Goal: Task Accomplishment & Management: Manage account settings

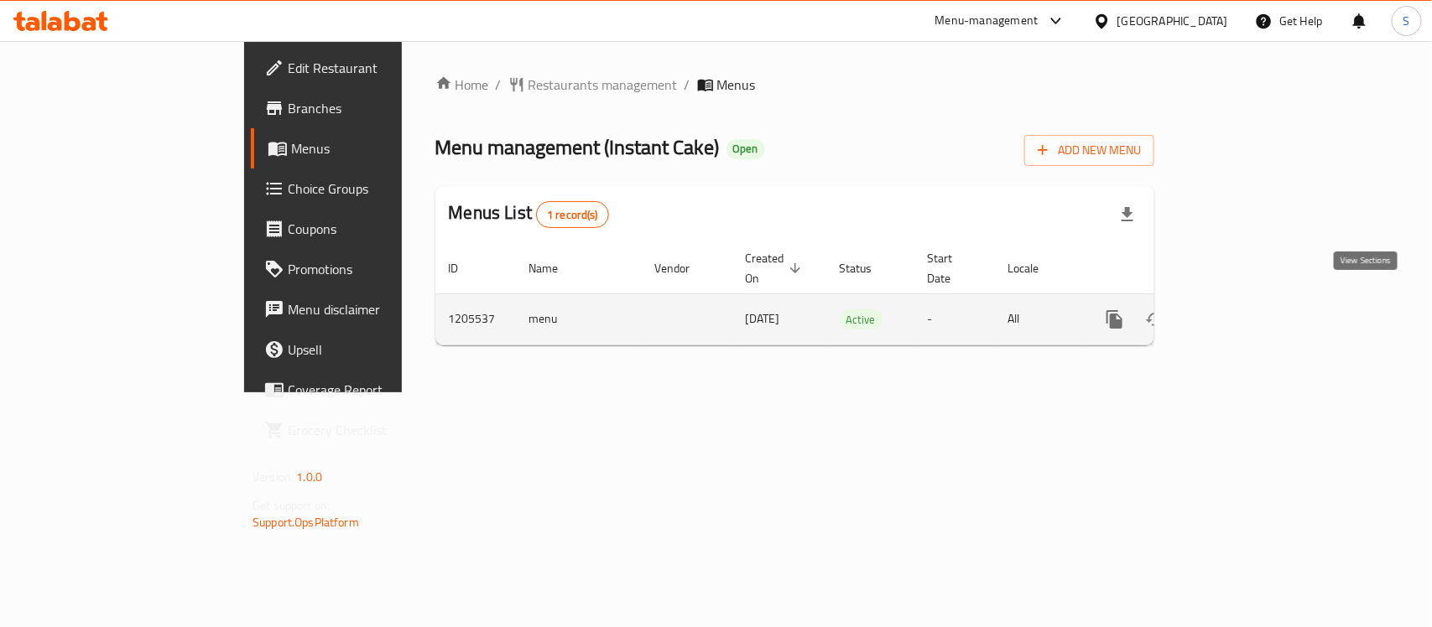
click at [1256, 299] on link "enhanced table" at bounding box center [1235, 319] width 40 height 40
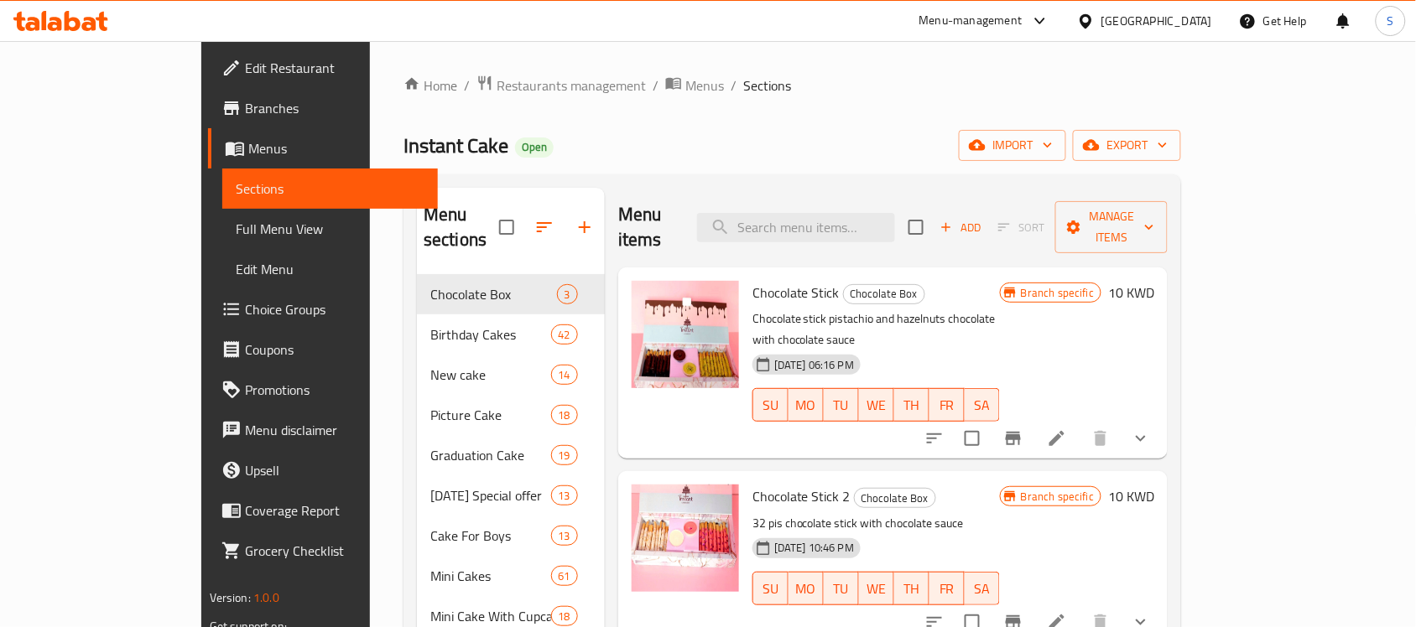
click at [245, 299] on span "Choice Groups" at bounding box center [335, 309] width 180 height 20
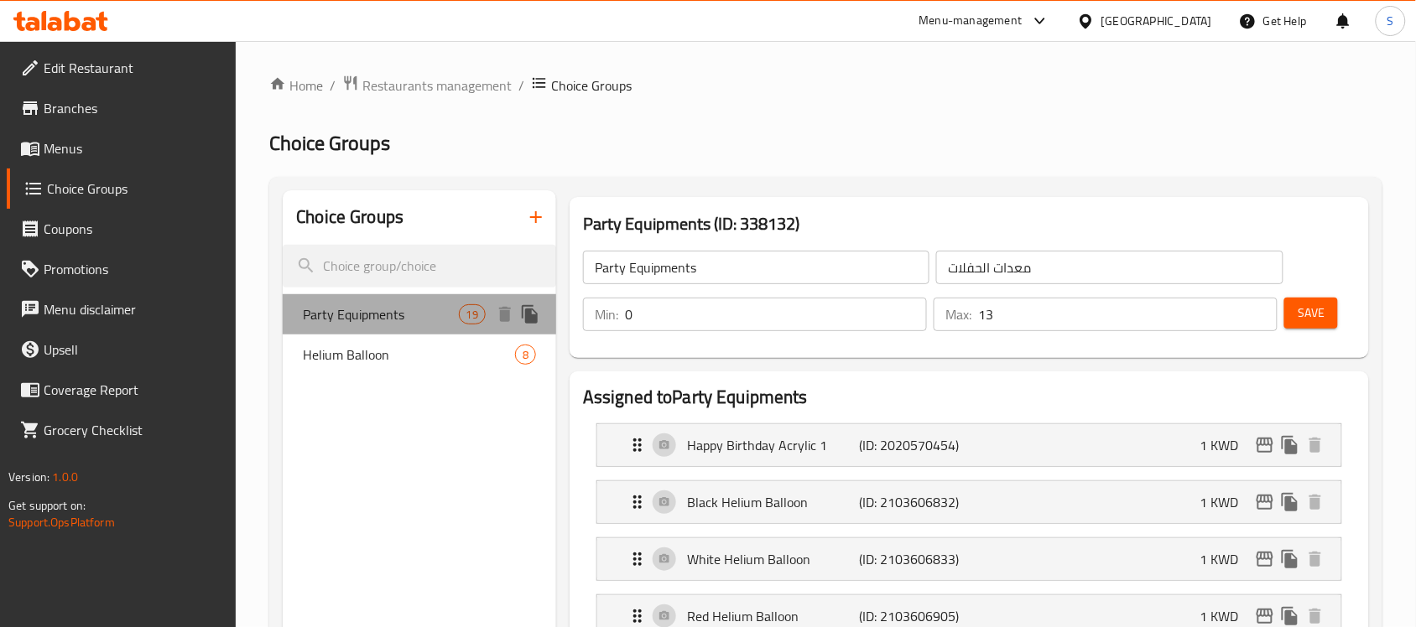
click at [400, 321] on span "Party Equipments" at bounding box center [380, 314] width 155 height 20
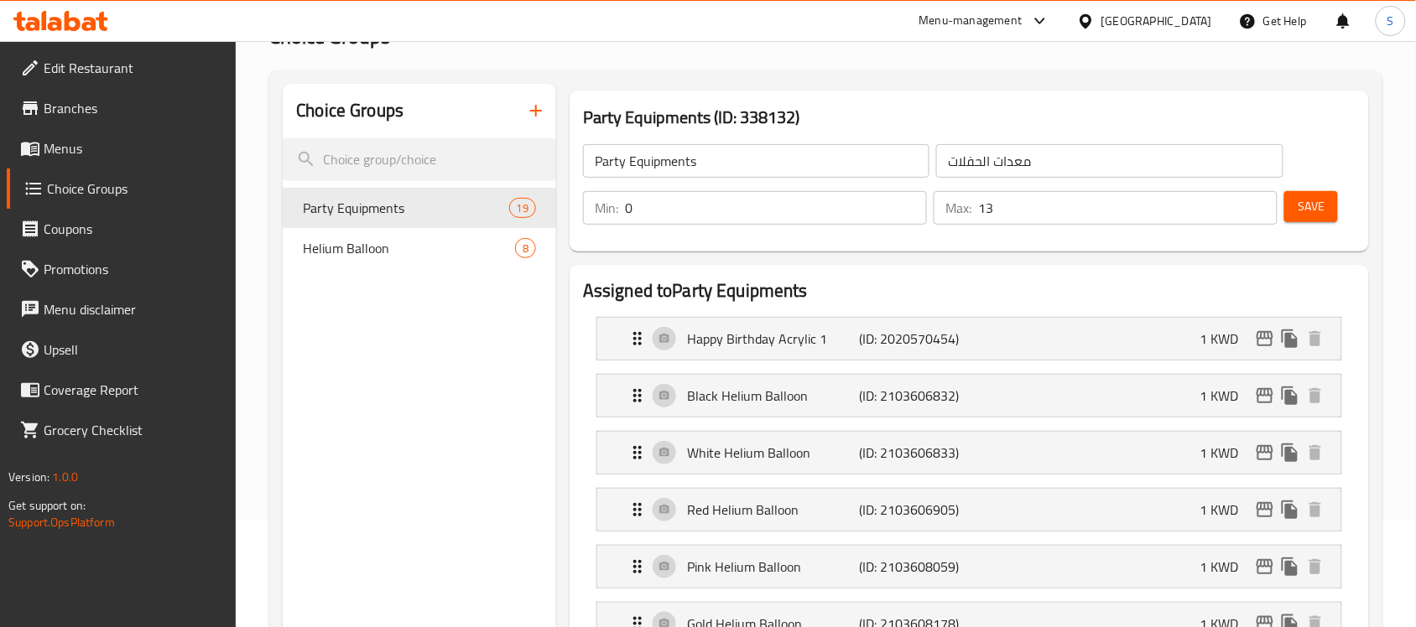
scroll to position [210, 0]
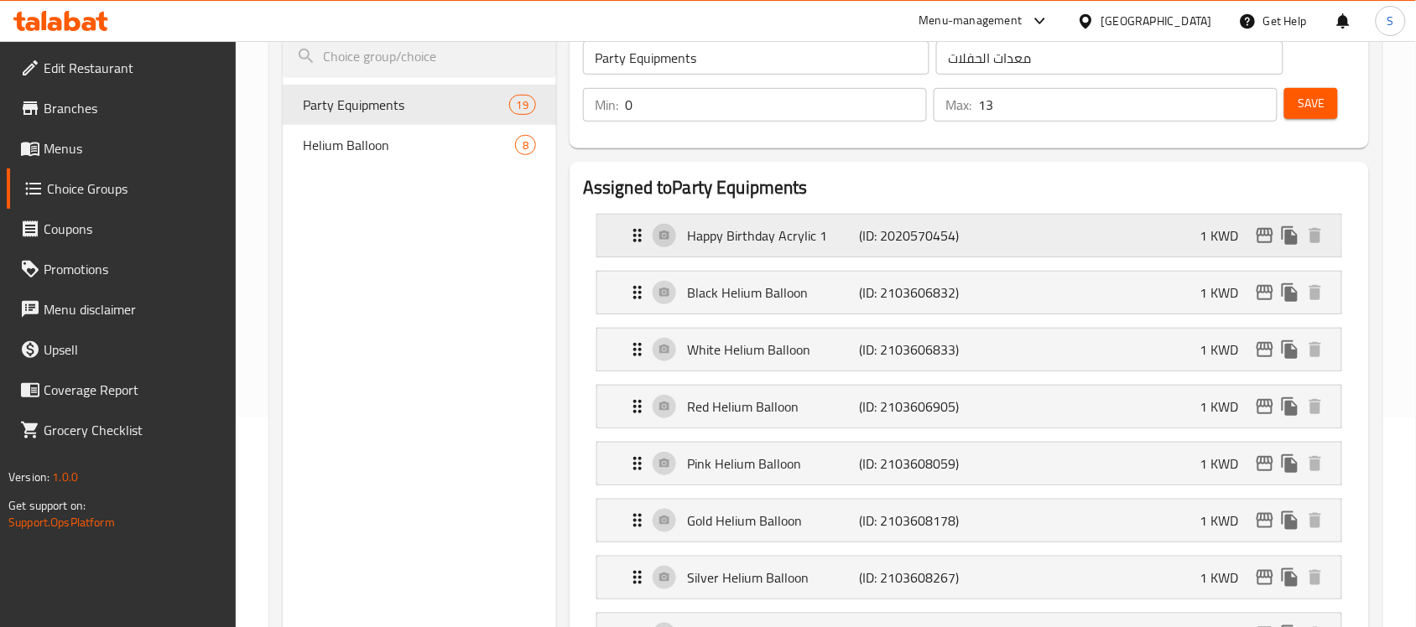
click at [1076, 221] on div "Happy Birthday Acrylic 1 (ID: 2020570454) 1 KWD" at bounding box center [974, 236] width 694 height 42
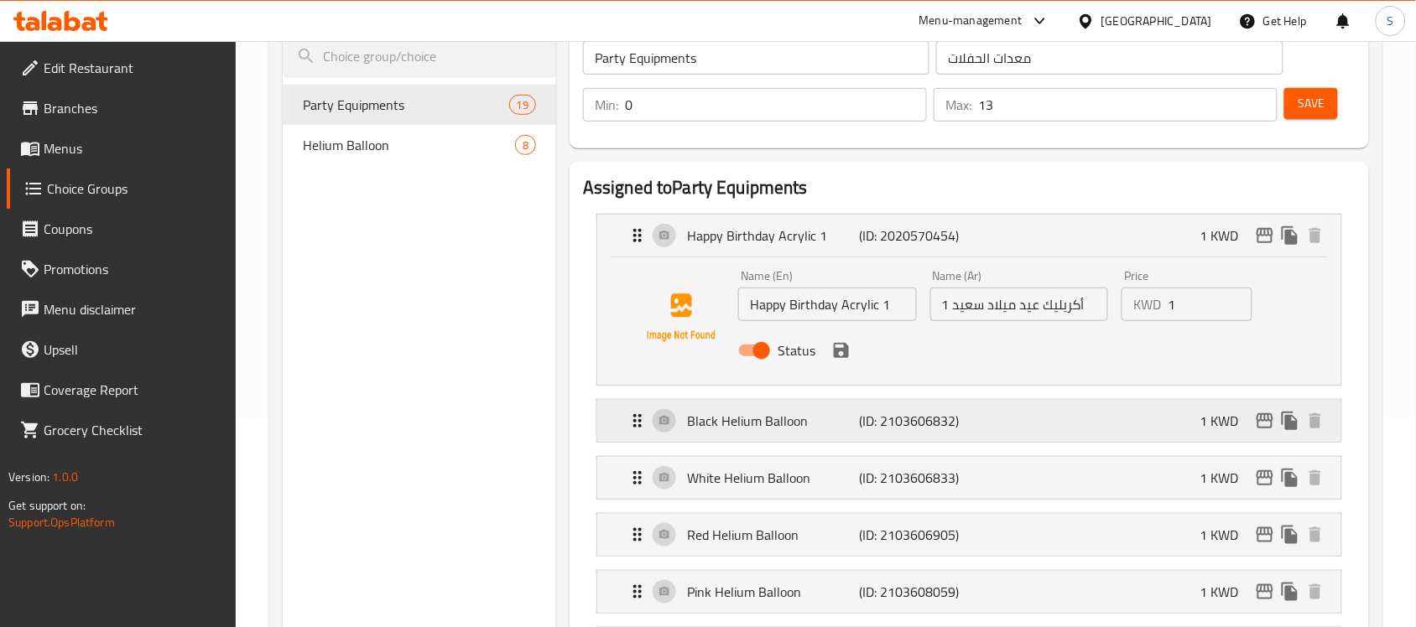
click at [1071, 408] on div "Black Helium Balloon (ID: 2103606832) 1 KWD" at bounding box center [974, 421] width 694 height 42
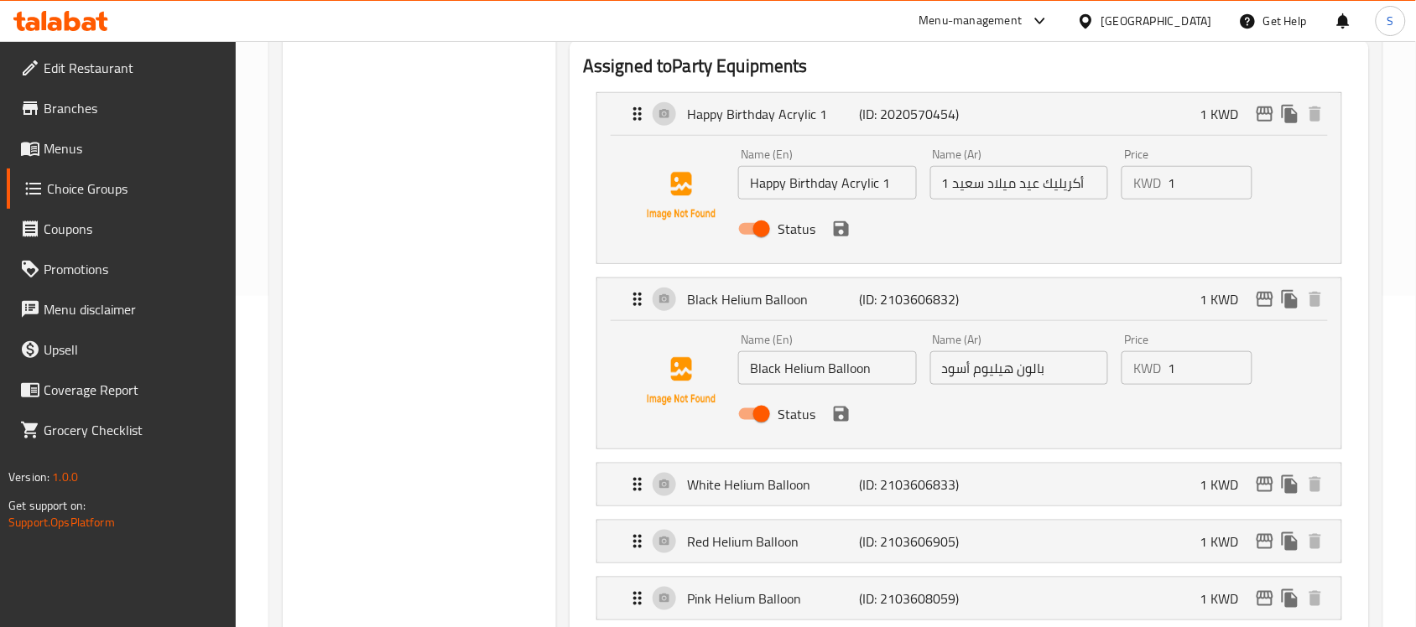
scroll to position [629, 0]
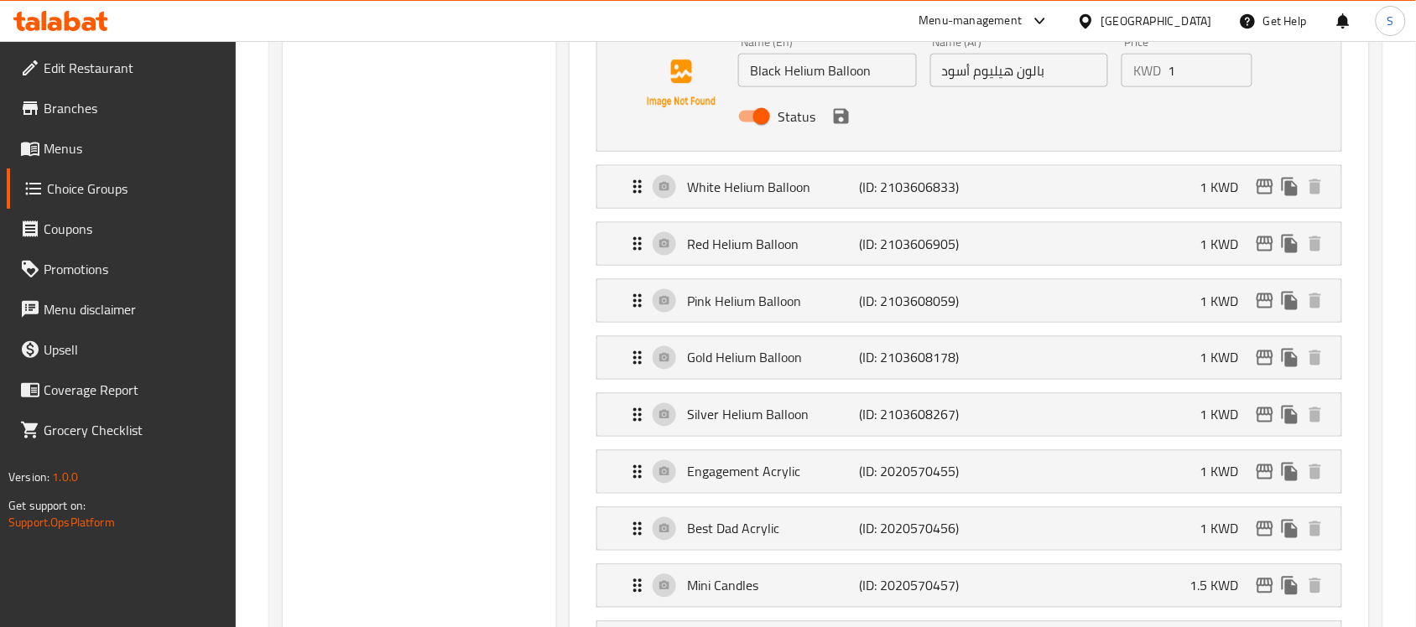
click at [1036, 212] on li "White Helium Balloon (ID: 2103606833) 1 KWD Name (En) White Helium Balloon Name…" at bounding box center [969, 187] width 773 height 57
click at [1055, 200] on div "White Helium Balloon (ID: 2103606833) 1 KWD" at bounding box center [974, 187] width 694 height 42
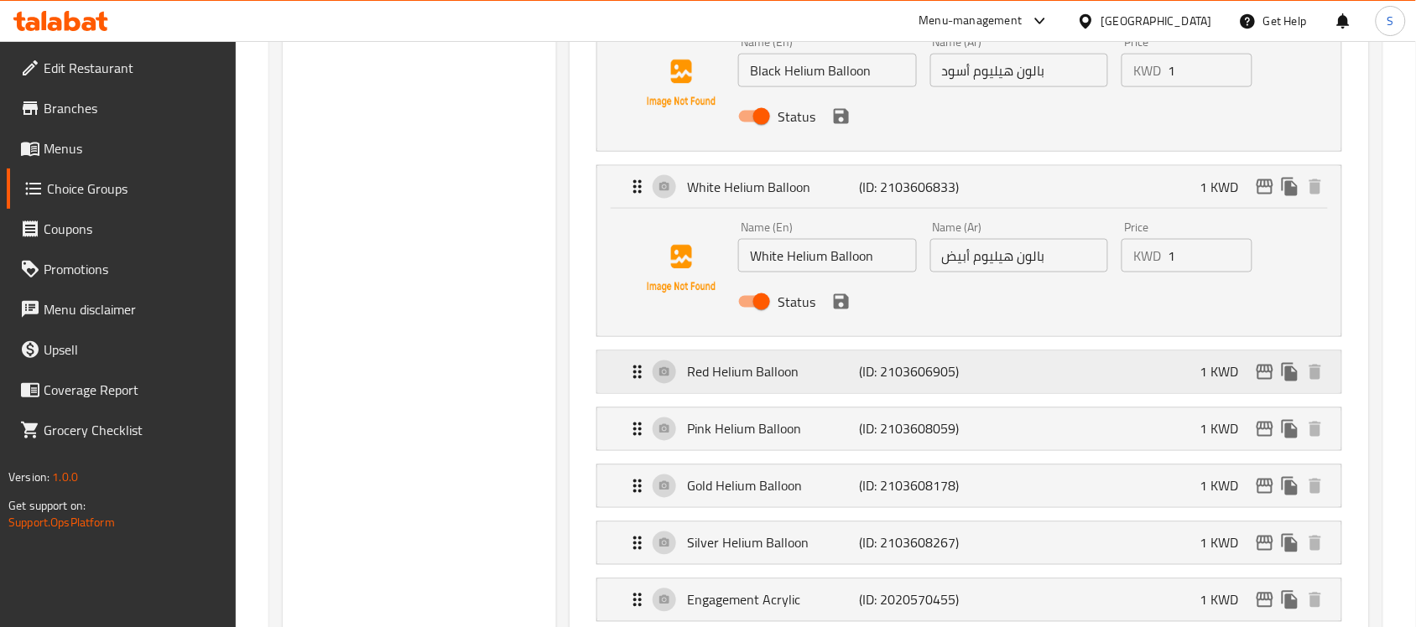
click at [1037, 375] on div "Red Helium Balloon (ID: 2103606905) 1 KWD" at bounding box center [974, 372] width 694 height 42
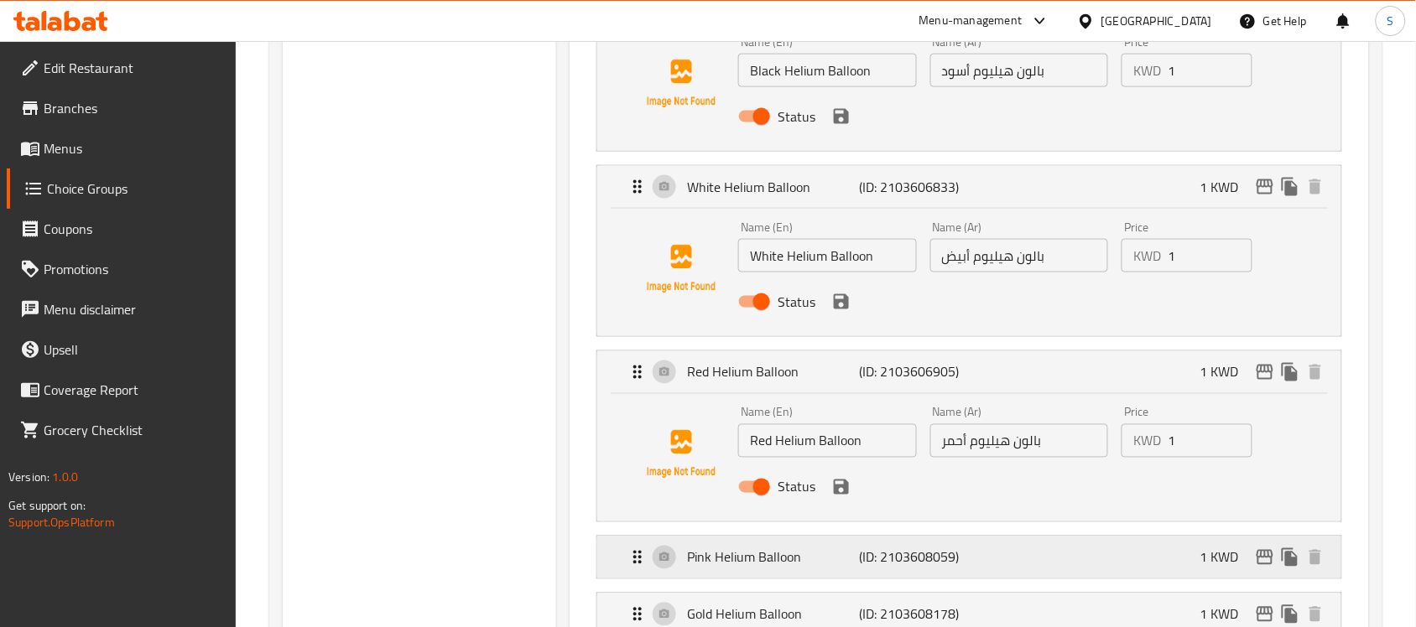
click at [1017, 575] on div "Pink Helium Balloon (ID: 2103608059) 1 KWD" at bounding box center [974, 558] width 694 height 42
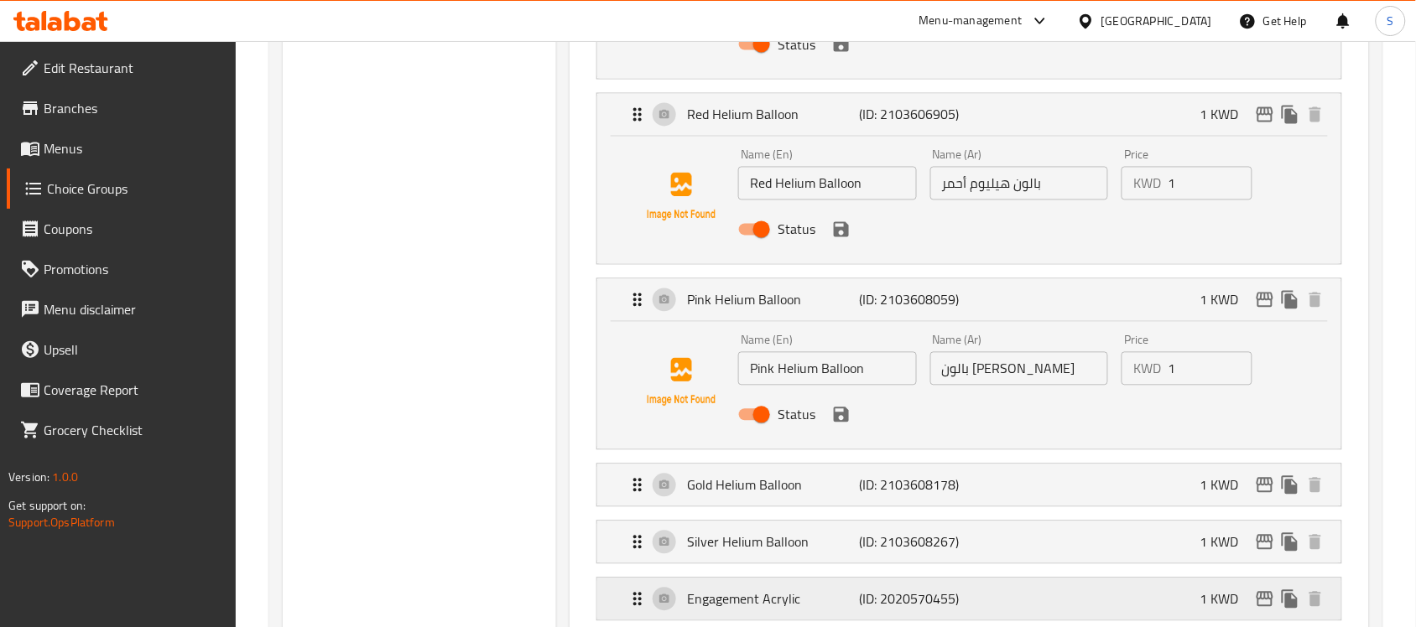
scroll to position [1049, 0]
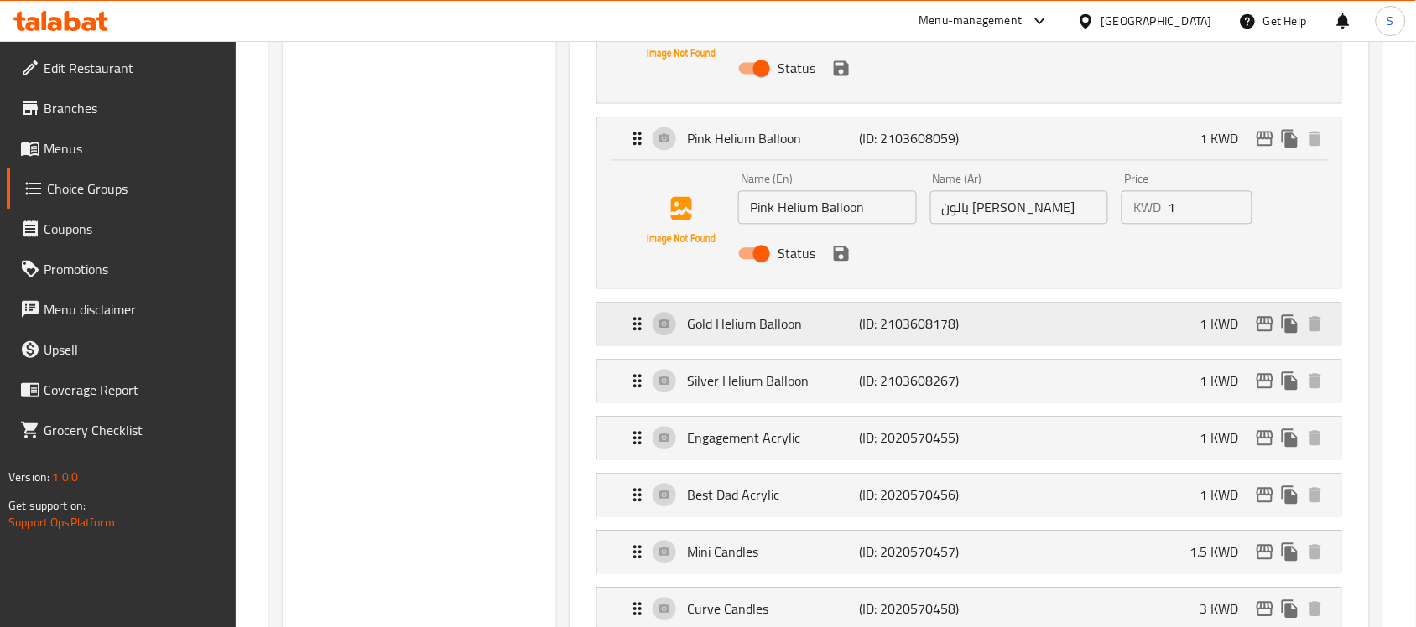
click at [1101, 307] on div "Gold Helium Balloon (ID: 2103608178) 1 KWD" at bounding box center [974, 324] width 694 height 42
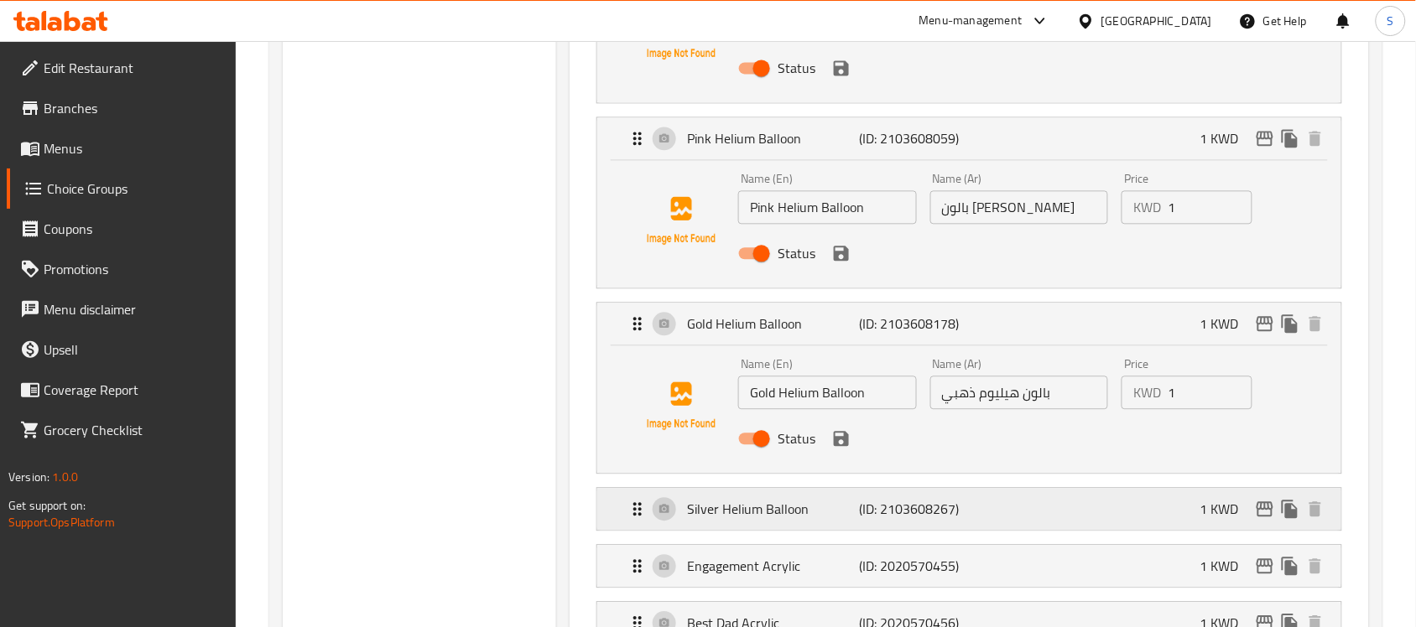
click at [1013, 508] on div "Silver Helium Balloon (ID: 2103608267) 1 KWD" at bounding box center [974, 509] width 694 height 42
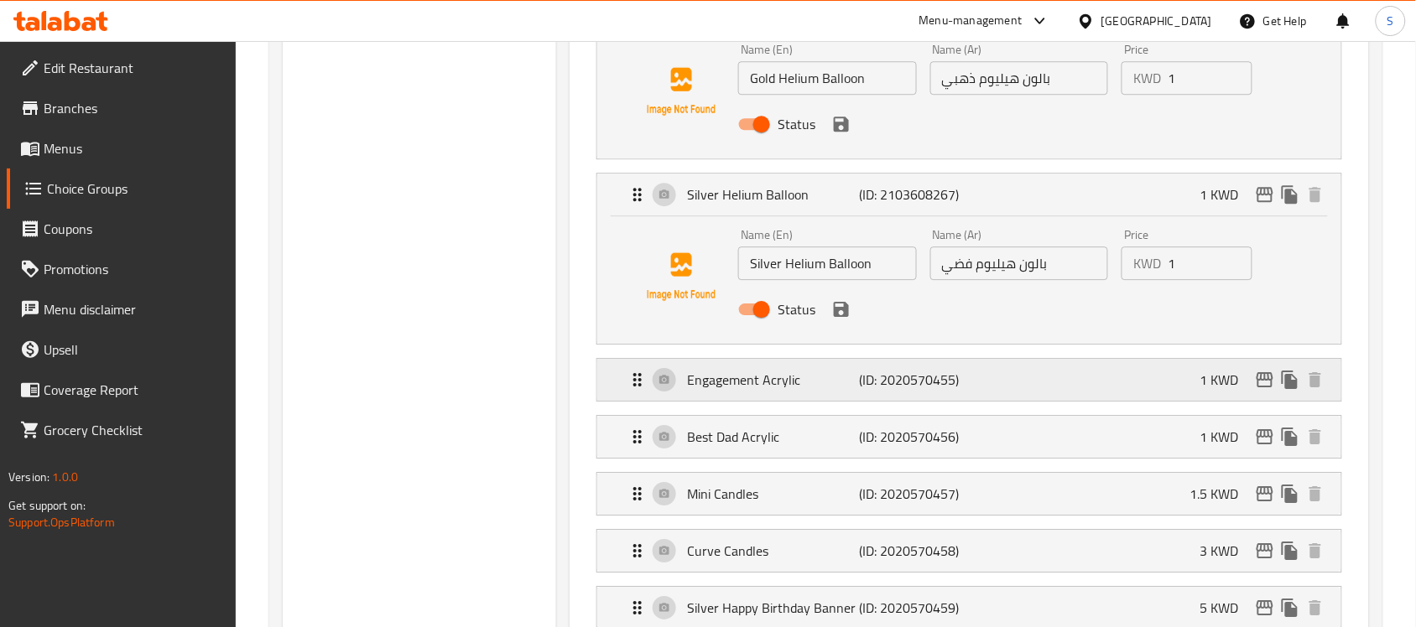
click at [1044, 399] on div "Engagement Acrylic (ID: 2020570455) 1 KWD" at bounding box center [974, 380] width 694 height 42
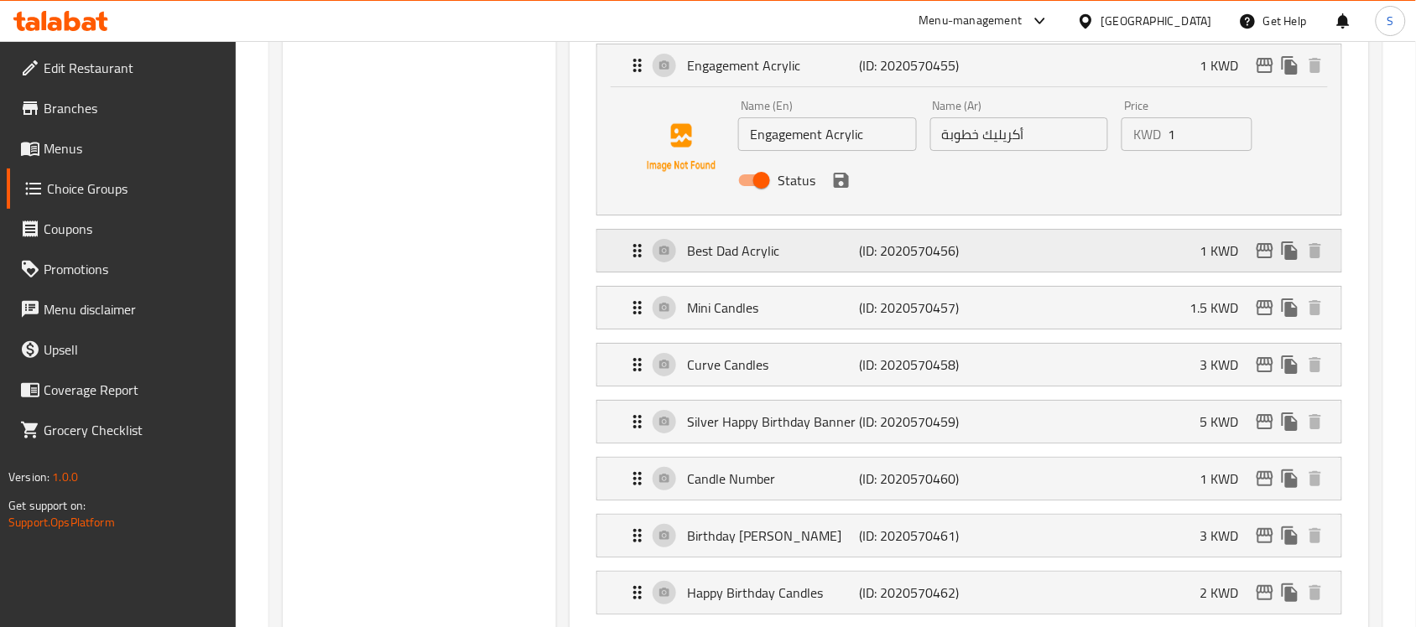
click at [1108, 246] on div "Best Dad Acrylic (ID: 2020570456) 1 KWD" at bounding box center [974, 251] width 694 height 42
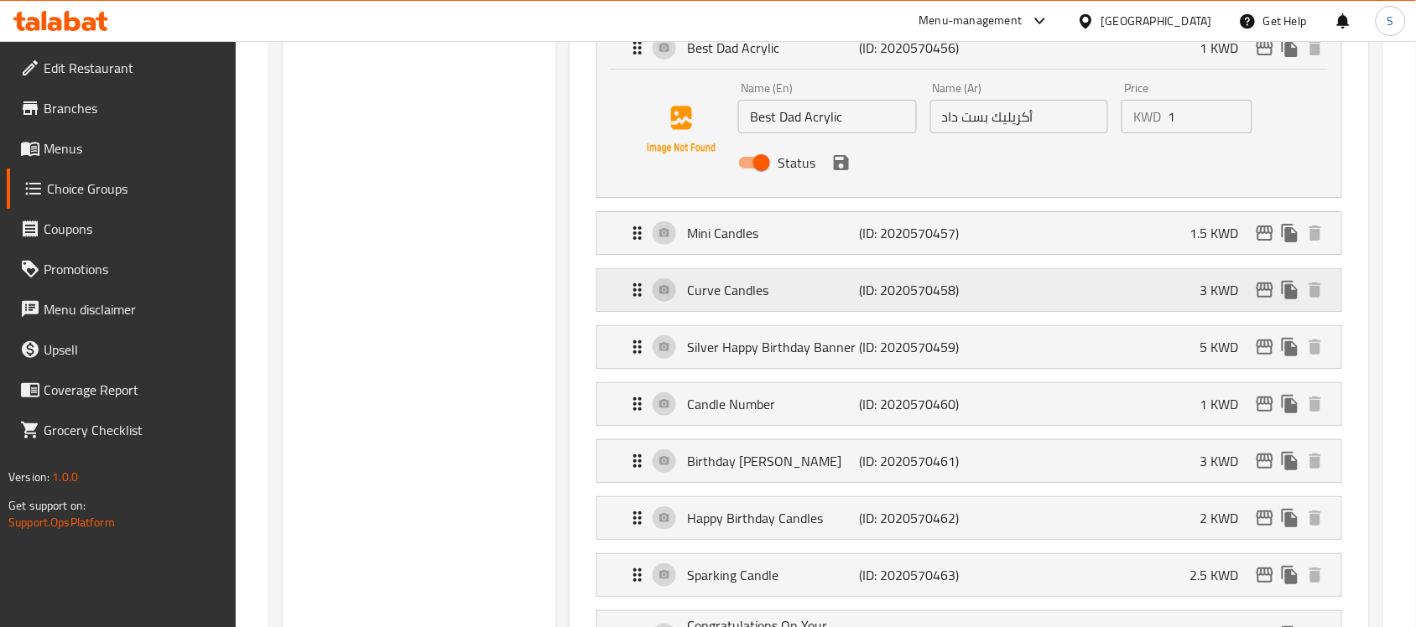
scroll to position [1887, 0]
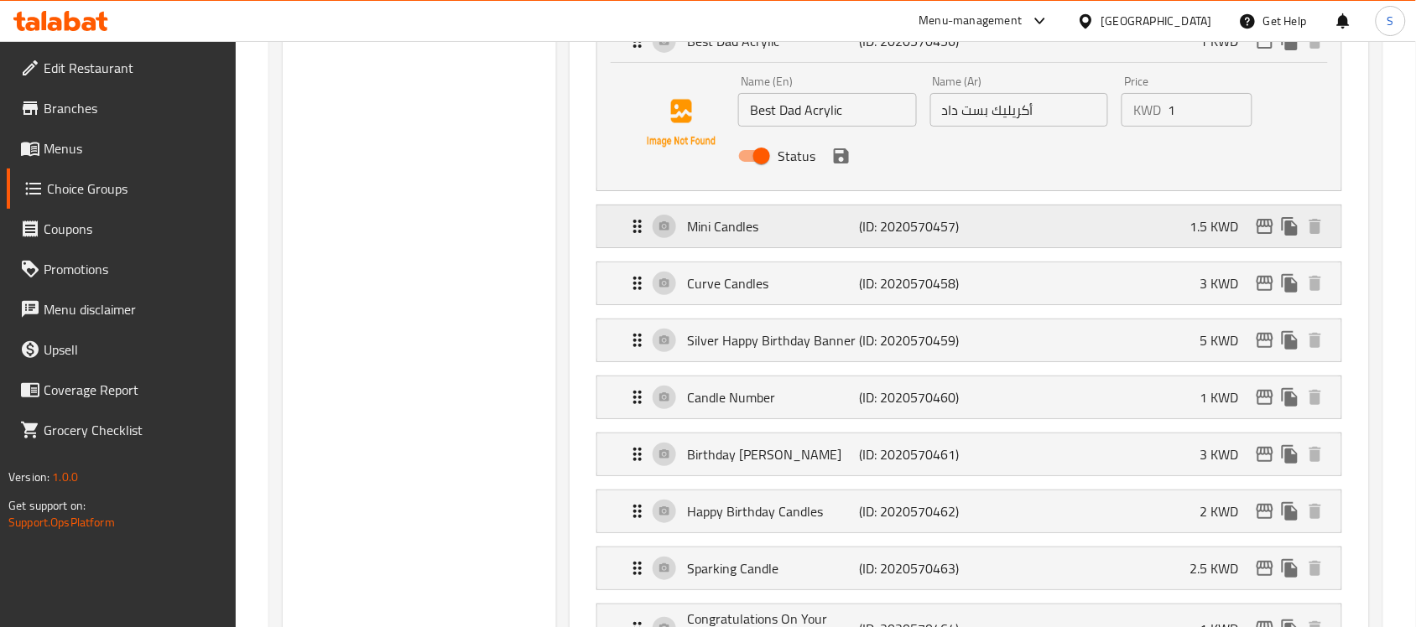
click at [1062, 227] on div "Mini Candles (ID: 2020570457) 1.5 KWD" at bounding box center [974, 227] width 694 height 42
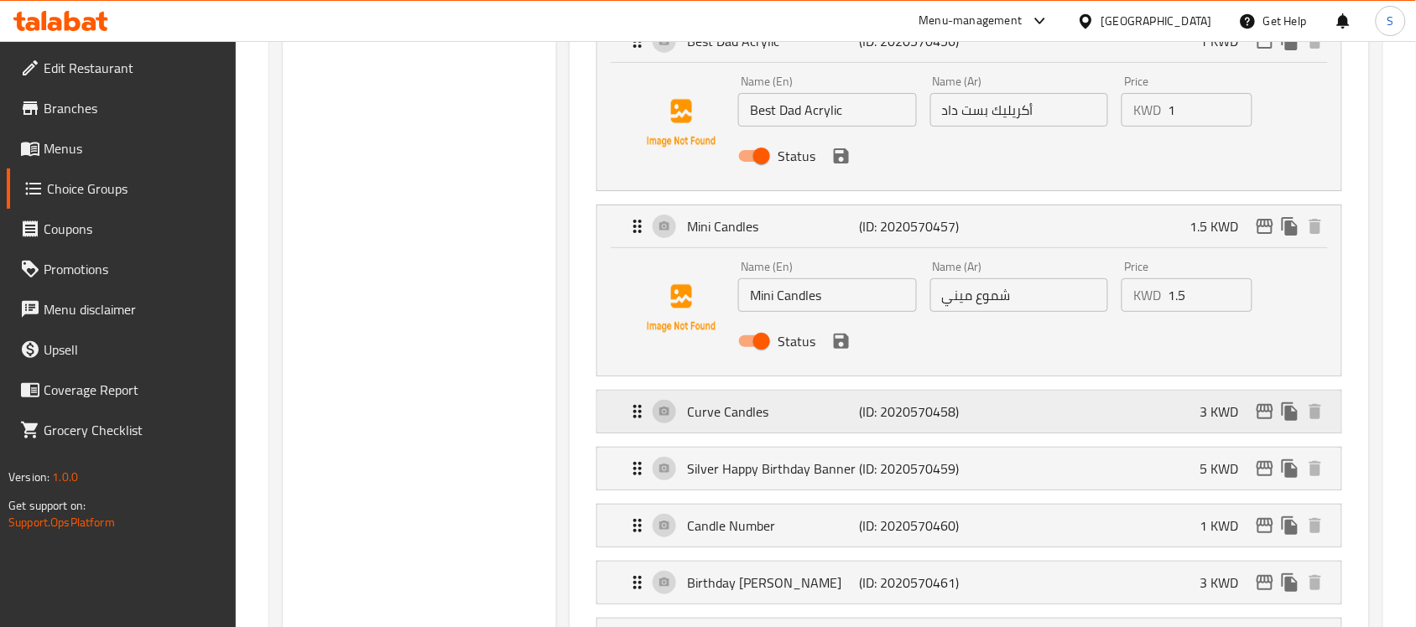
click at [1057, 405] on div "Curve Candles (ID: 2020570458) 3 KWD" at bounding box center [974, 412] width 694 height 42
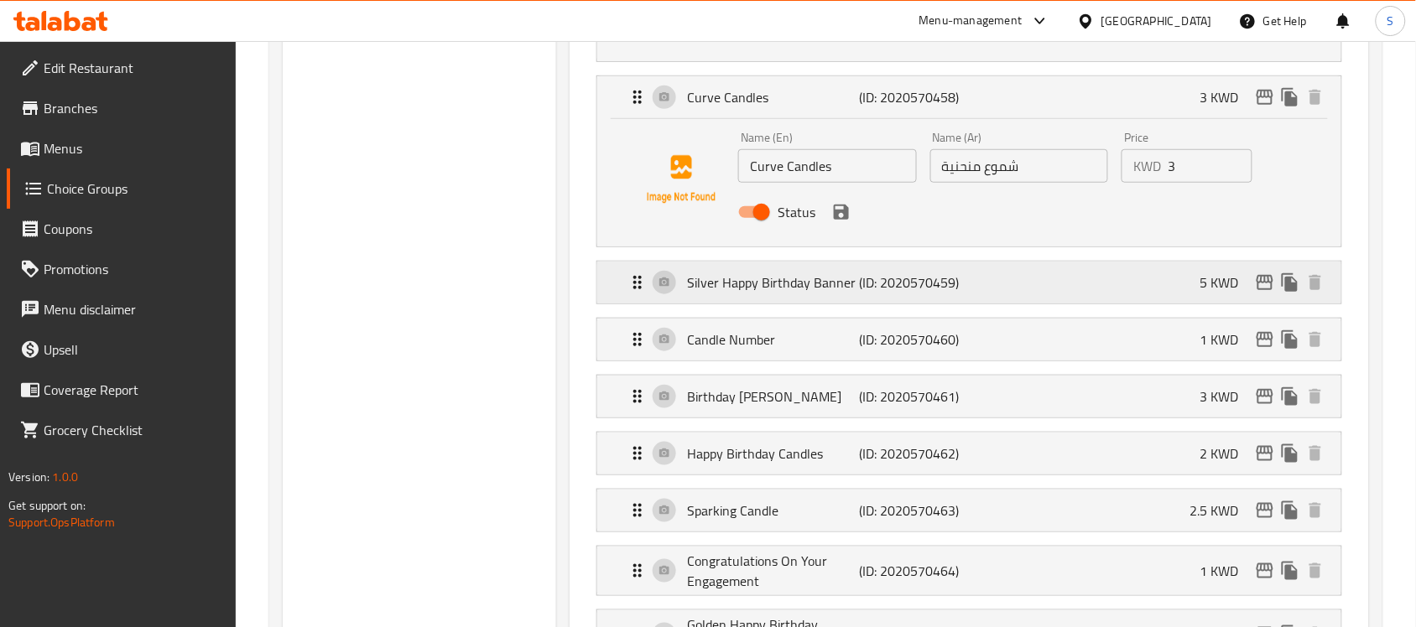
click at [1070, 275] on div "Silver Happy Birthday Banner (ID: 2020570459) 5 KWD" at bounding box center [974, 283] width 694 height 42
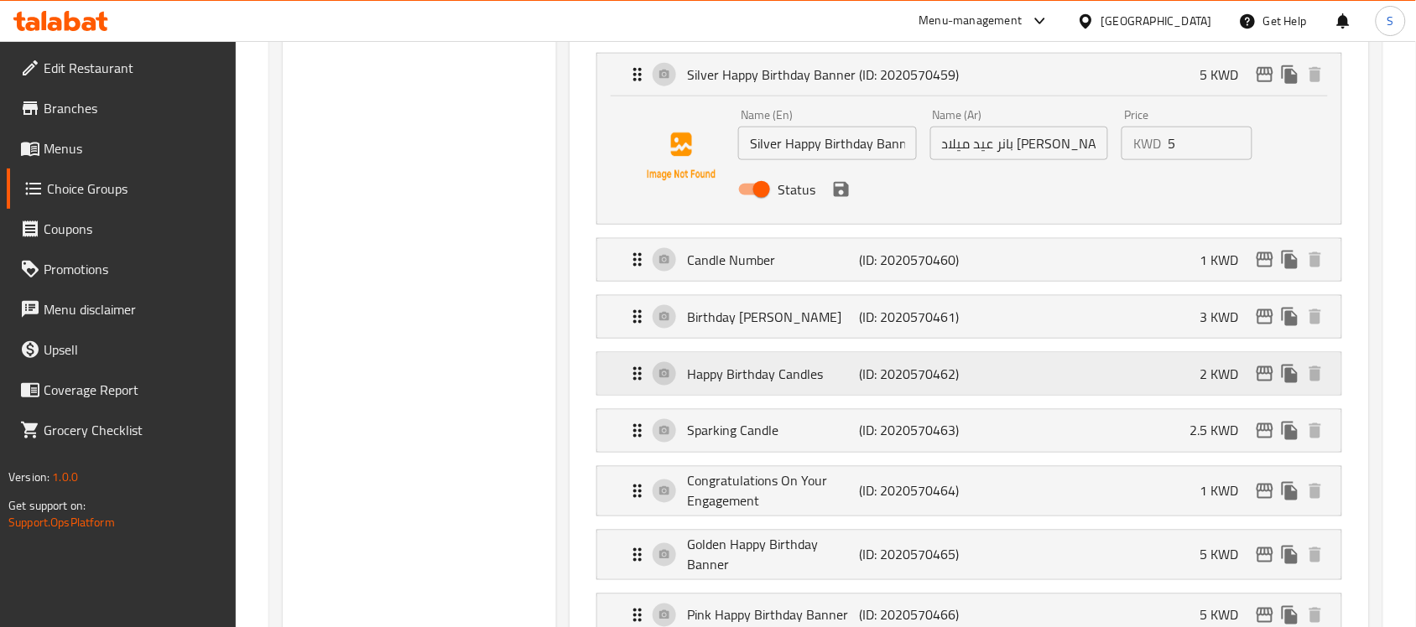
scroll to position [2412, 0]
click at [1063, 271] on div "Candle Number (ID: 2020570460) 1 KWD" at bounding box center [974, 258] width 694 height 42
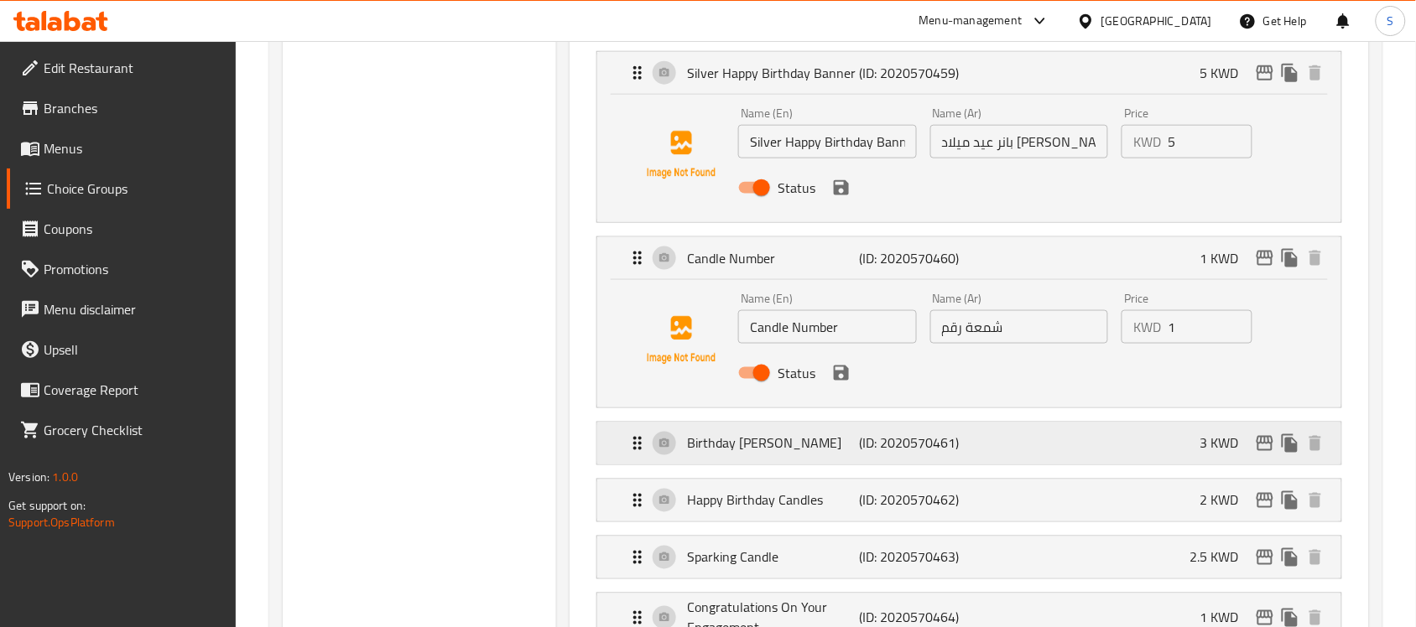
click at [1054, 445] on div "Birthday [PERSON_NAME] (ID: 2020570461) 3 KWD" at bounding box center [974, 444] width 694 height 42
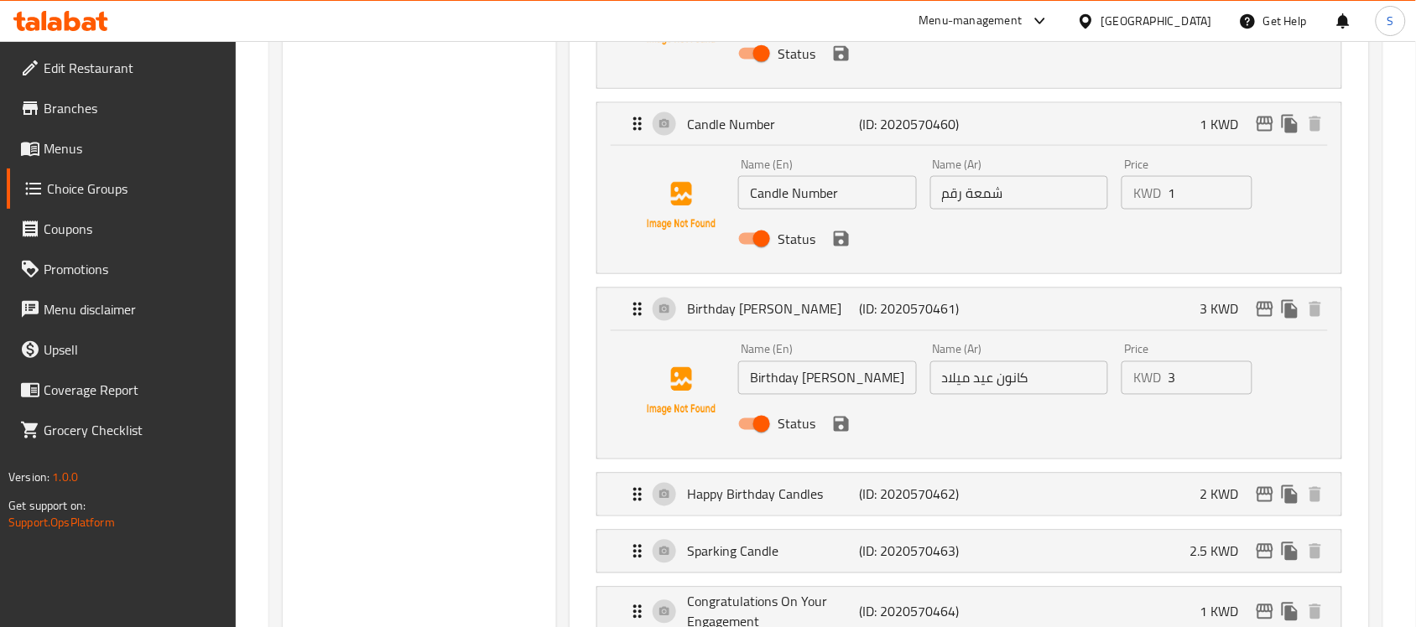
scroll to position [2726, 0]
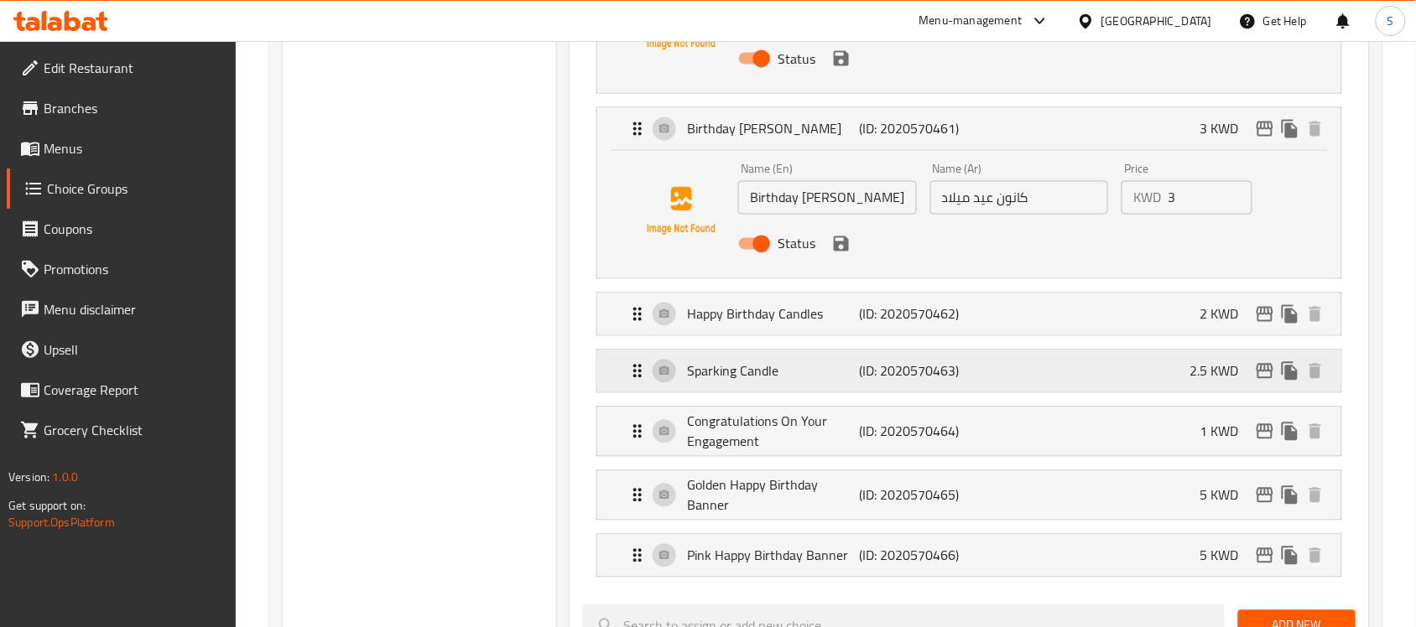
click at [1023, 380] on div "Sparking Candle (ID: 2020570463) 2.5 KWD" at bounding box center [974, 372] width 694 height 42
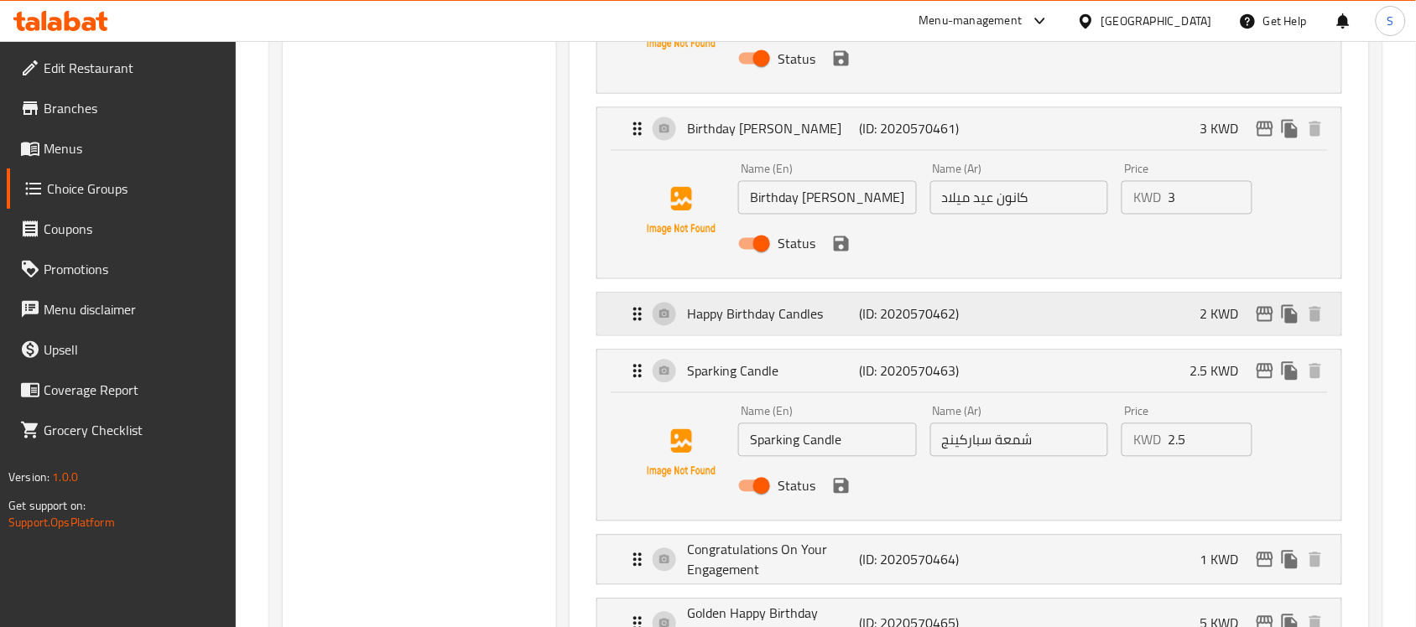
click at [1054, 333] on div "Happy Birthday Candles (ID: 2020570462) 2 KWD" at bounding box center [974, 315] width 694 height 42
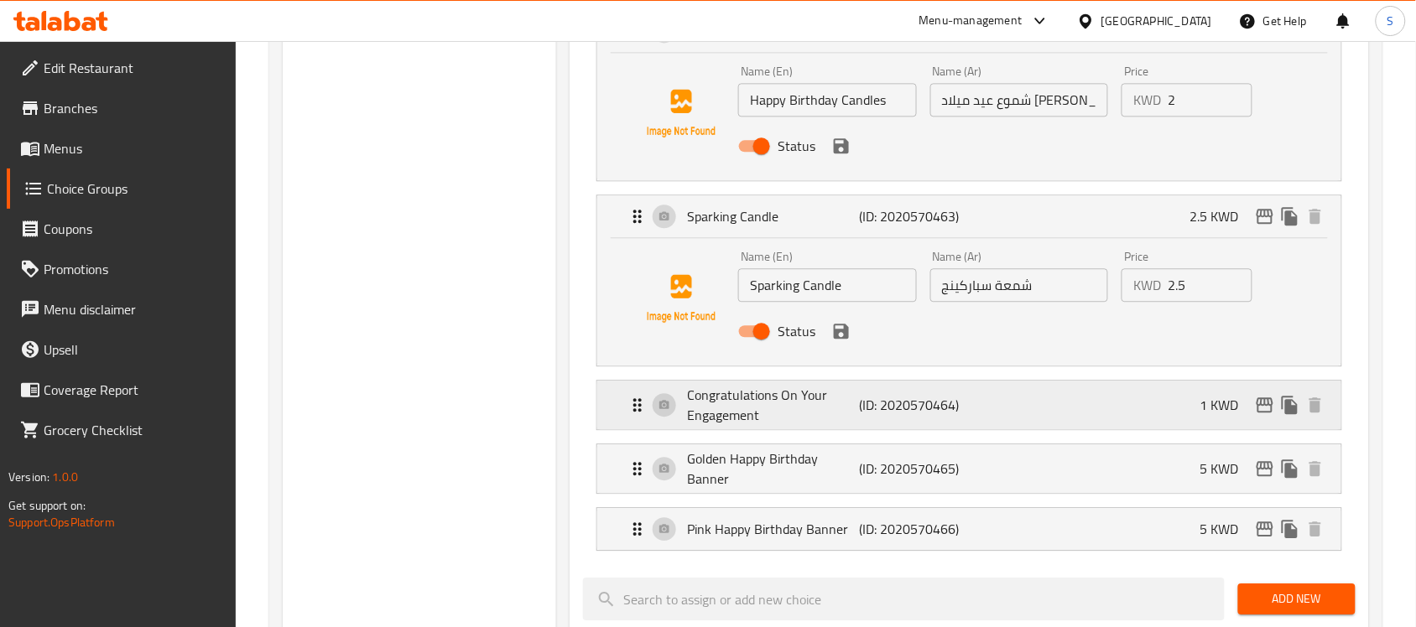
scroll to position [3041, 0]
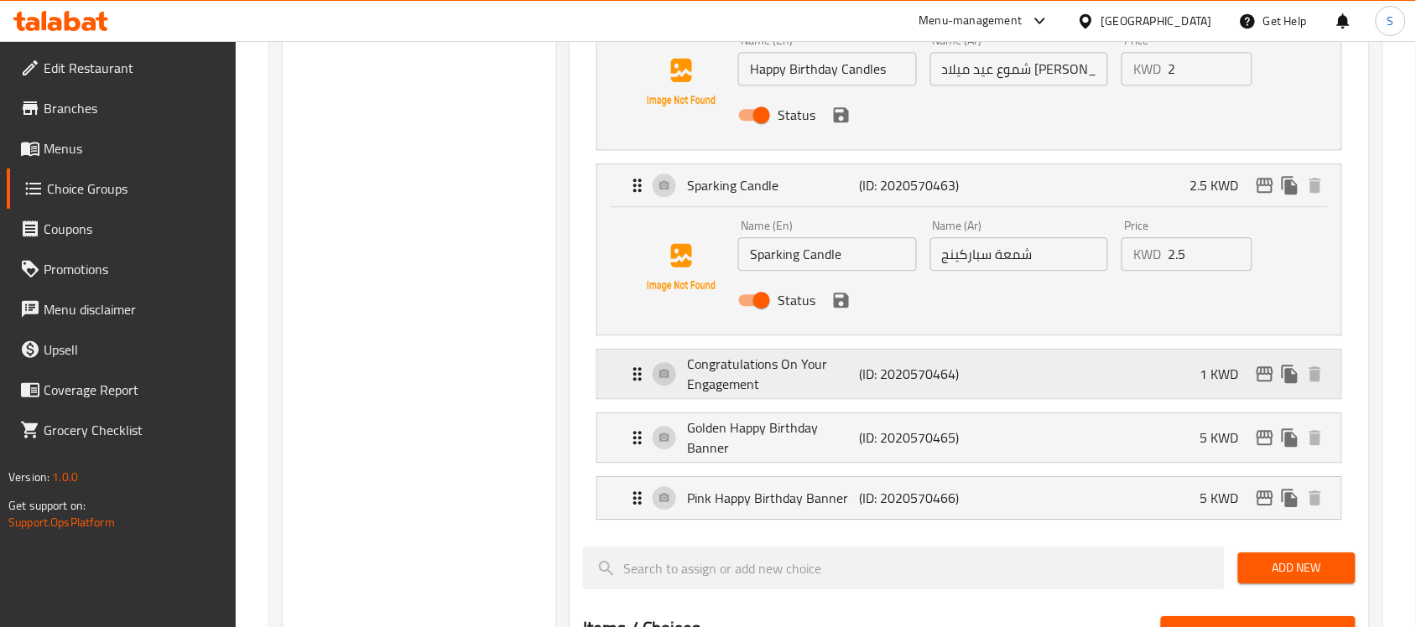
click at [1049, 394] on div "Congratulations On Your Engagement (ID: 2020570464) 1 KWD" at bounding box center [974, 374] width 694 height 49
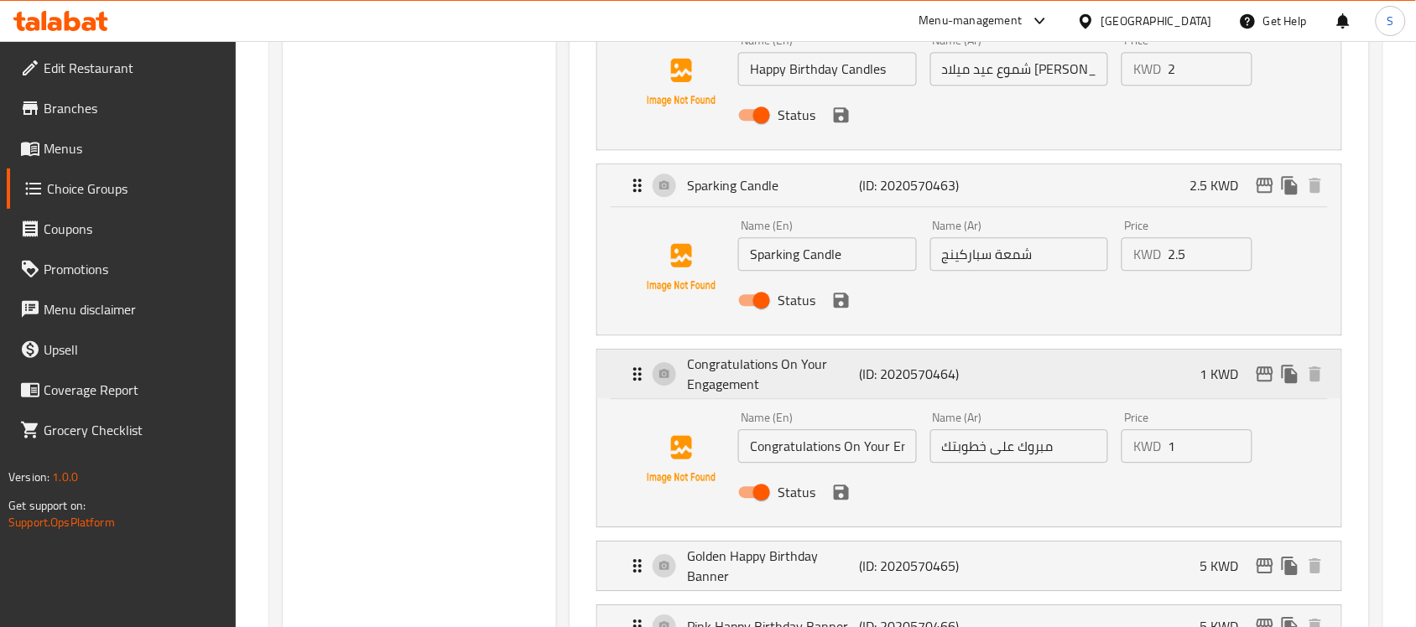
scroll to position [3250, 0]
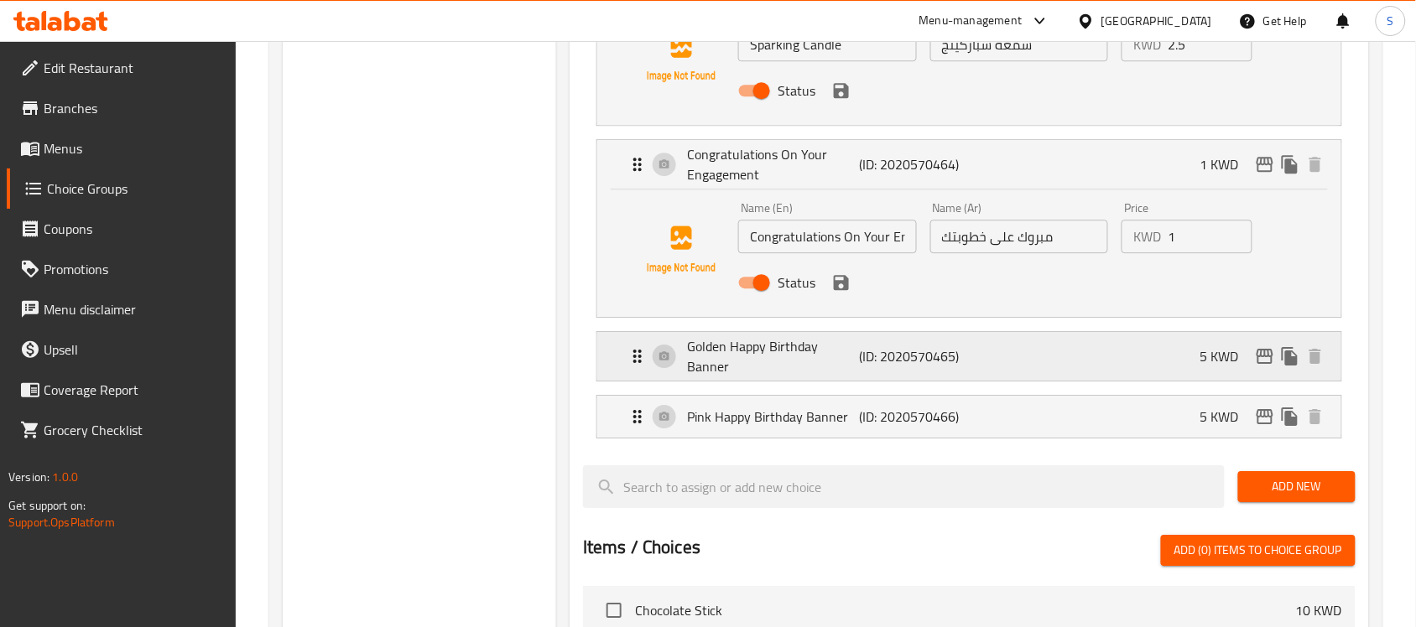
click at [1057, 346] on div "Golden Happy Birthday Banner (ID: 2020570465) 5 KWD" at bounding box center [974, 356] width 694 height 49
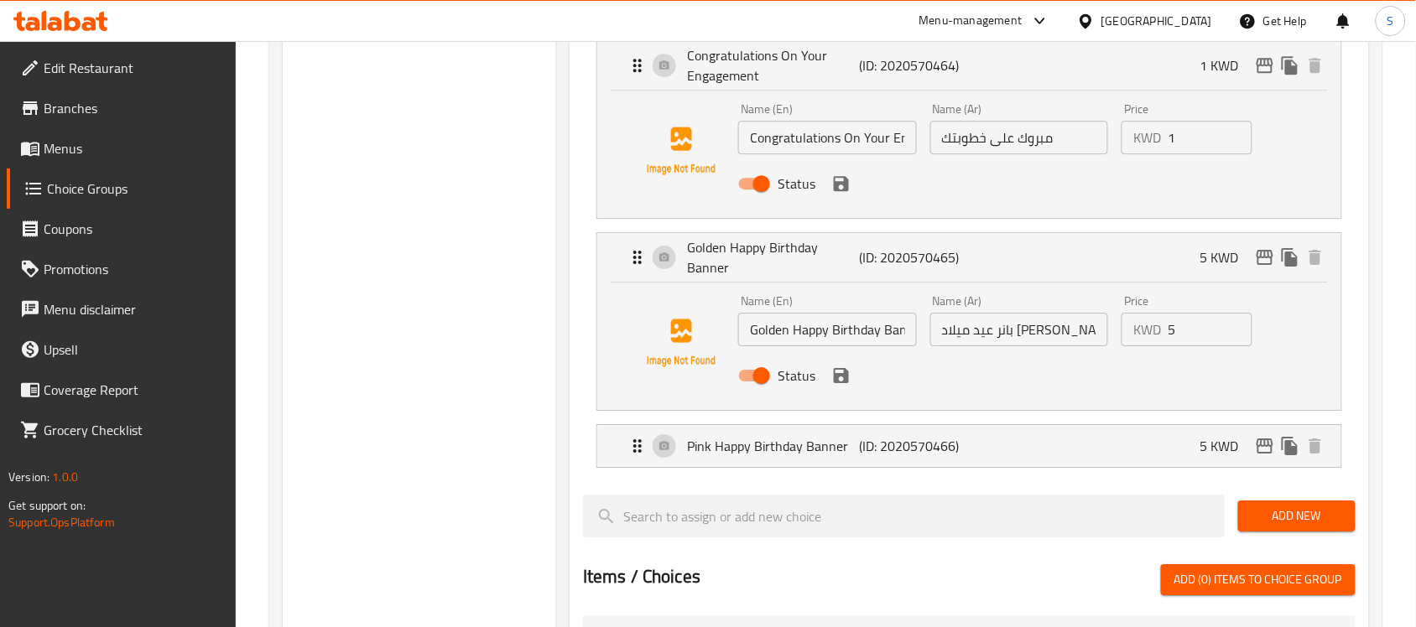
scroll to position [3460, 0]
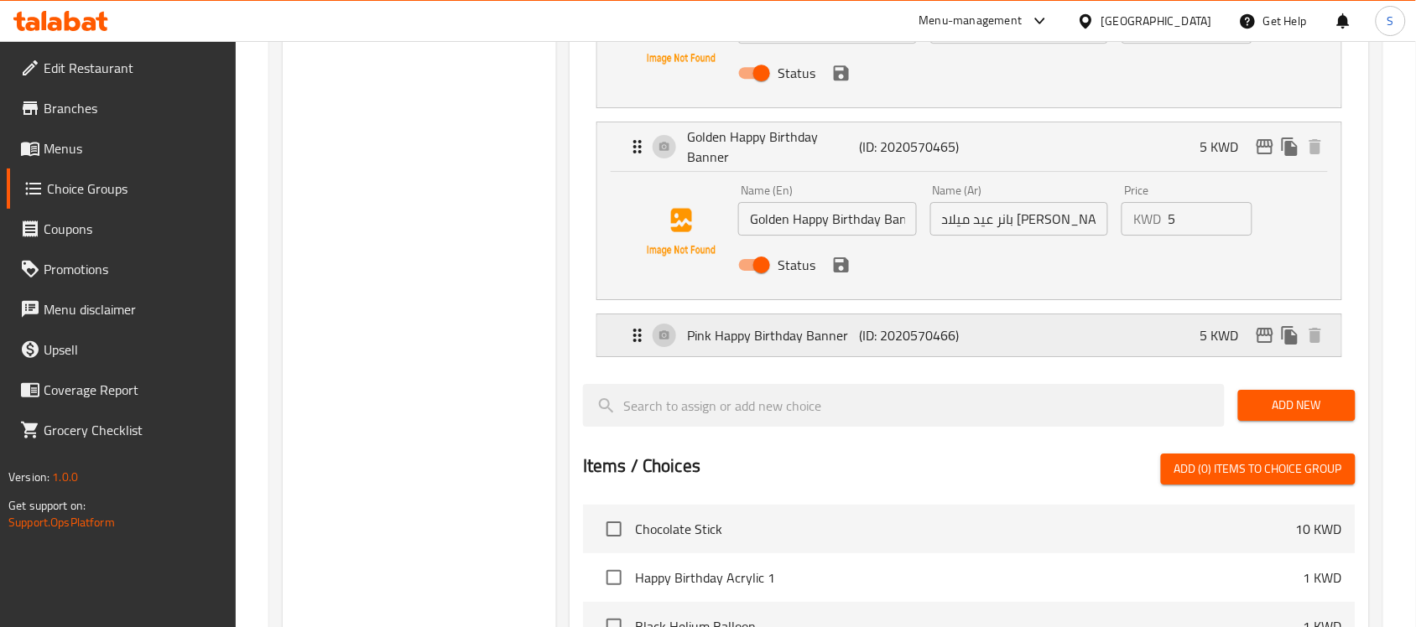
click at [1053, 346] on div "Pink Happy Birthday Banner (ID: 2020570466) 5 KWD" at bounding box center [974, 336] width 694 height 42
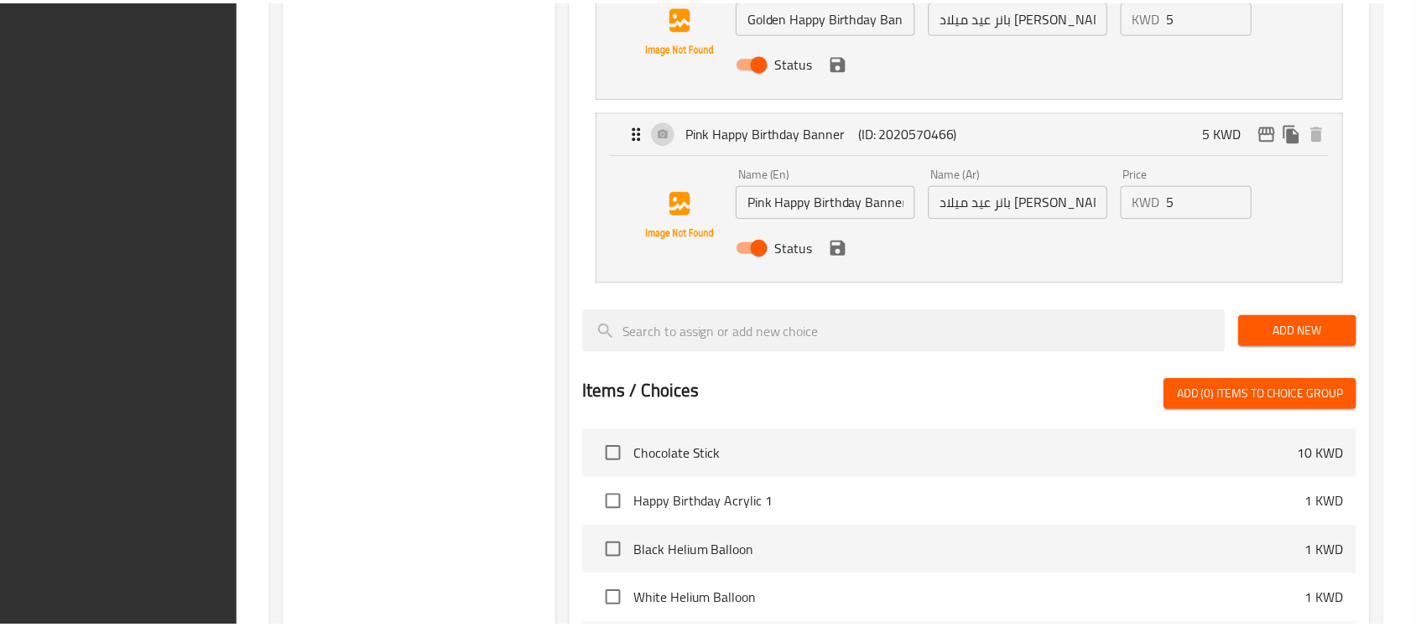
scroll to position [4020, 0]
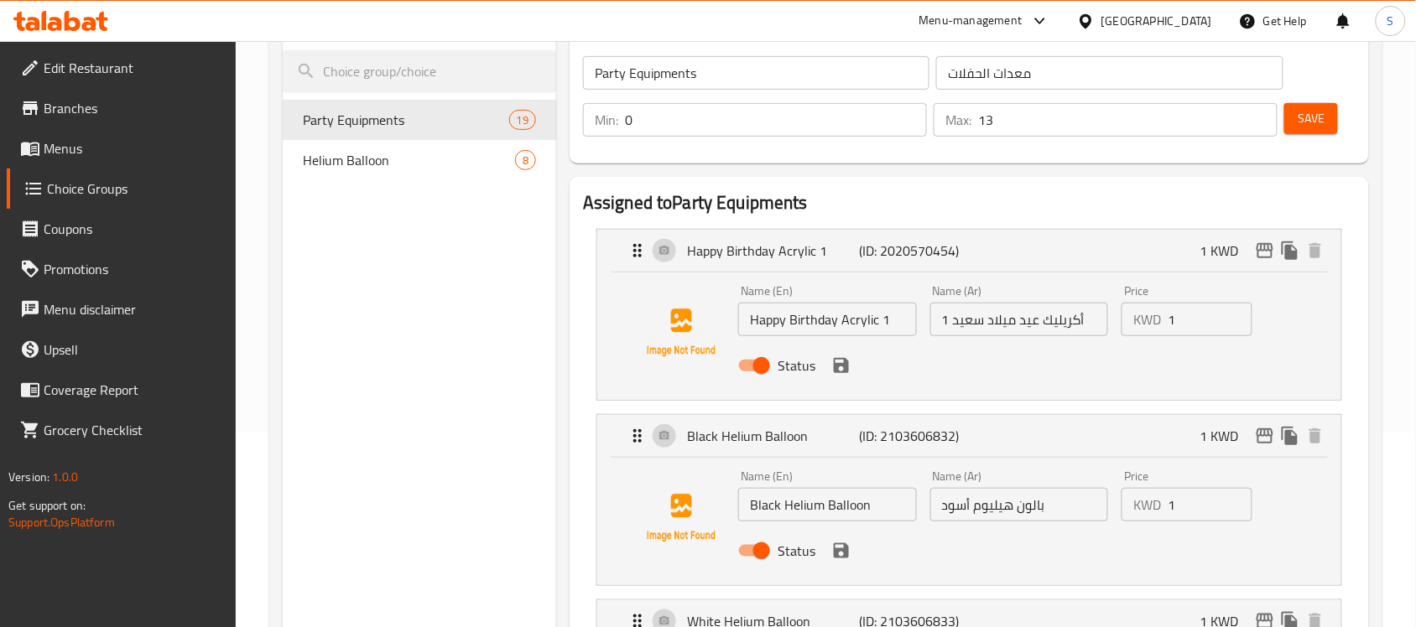
scroll to position [140, 0]
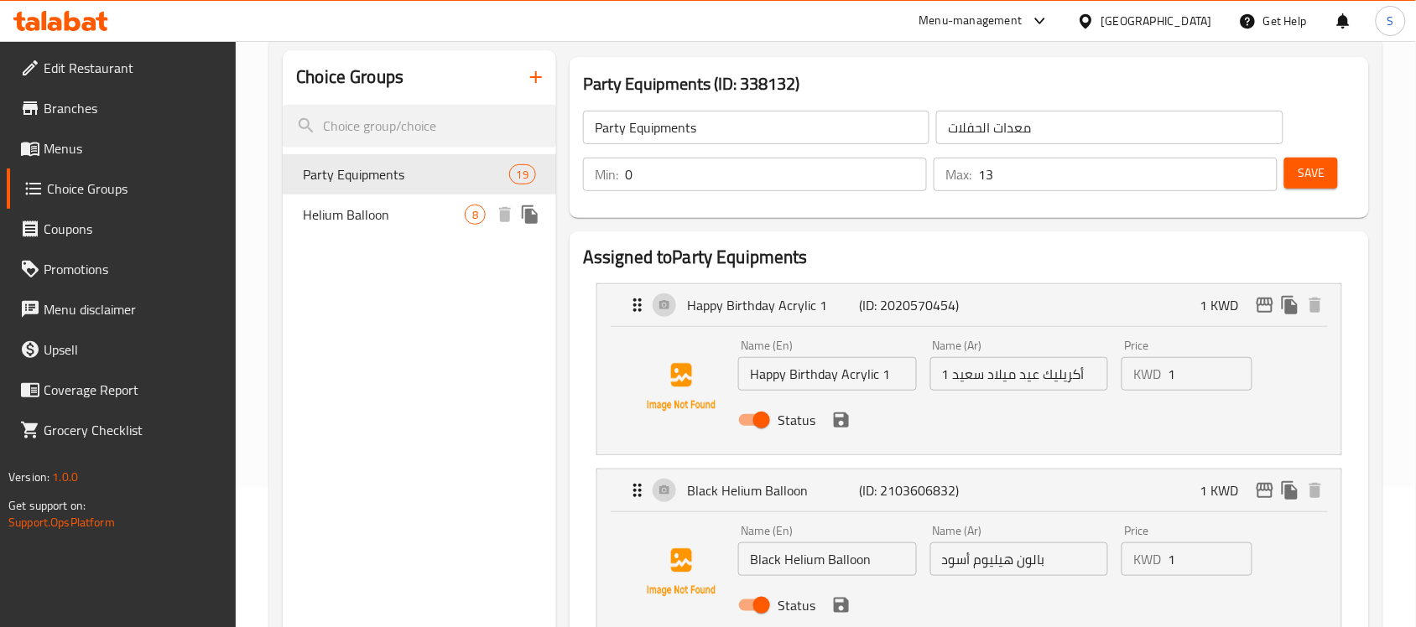
click at [399, 193] on div "Party Equipments 19" at bounding box center [419, 174] width 273 height 40
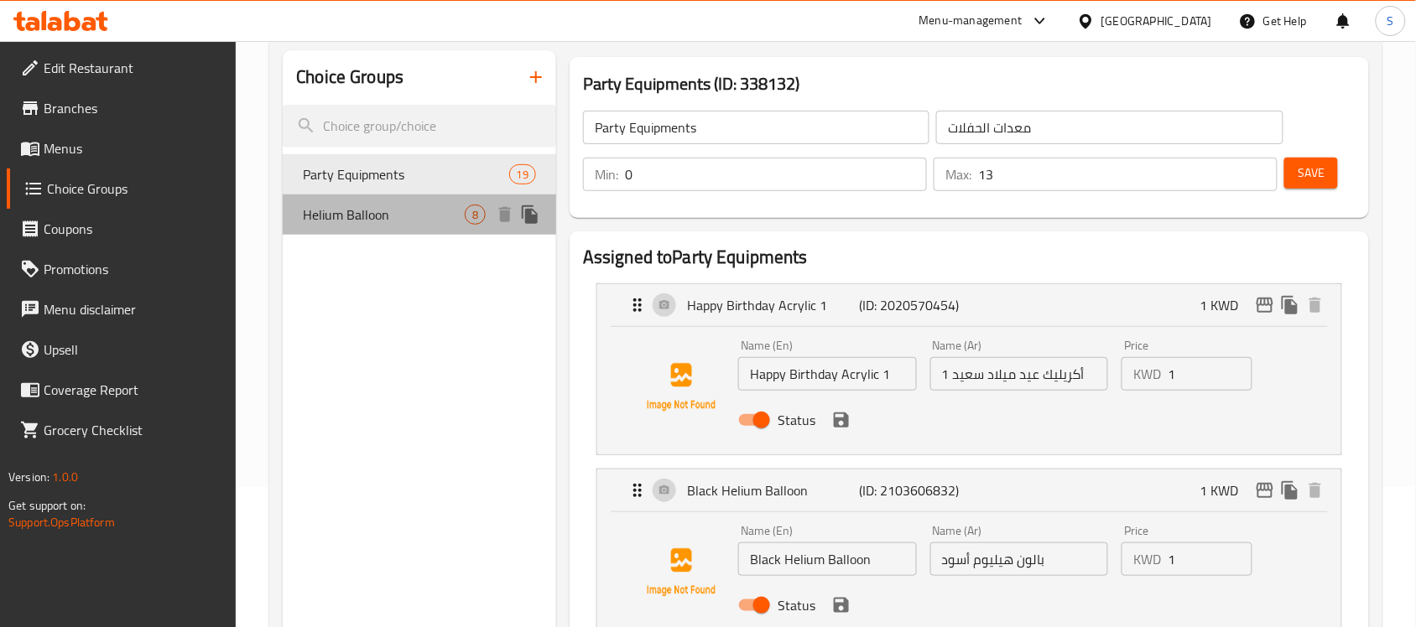
click at [383, 211] on span "Helium Balloon" at bounding box center [384, 215] width 162 height 20
type input "Helium Balloon"
type input "بالون هيليوم"
type input "8"
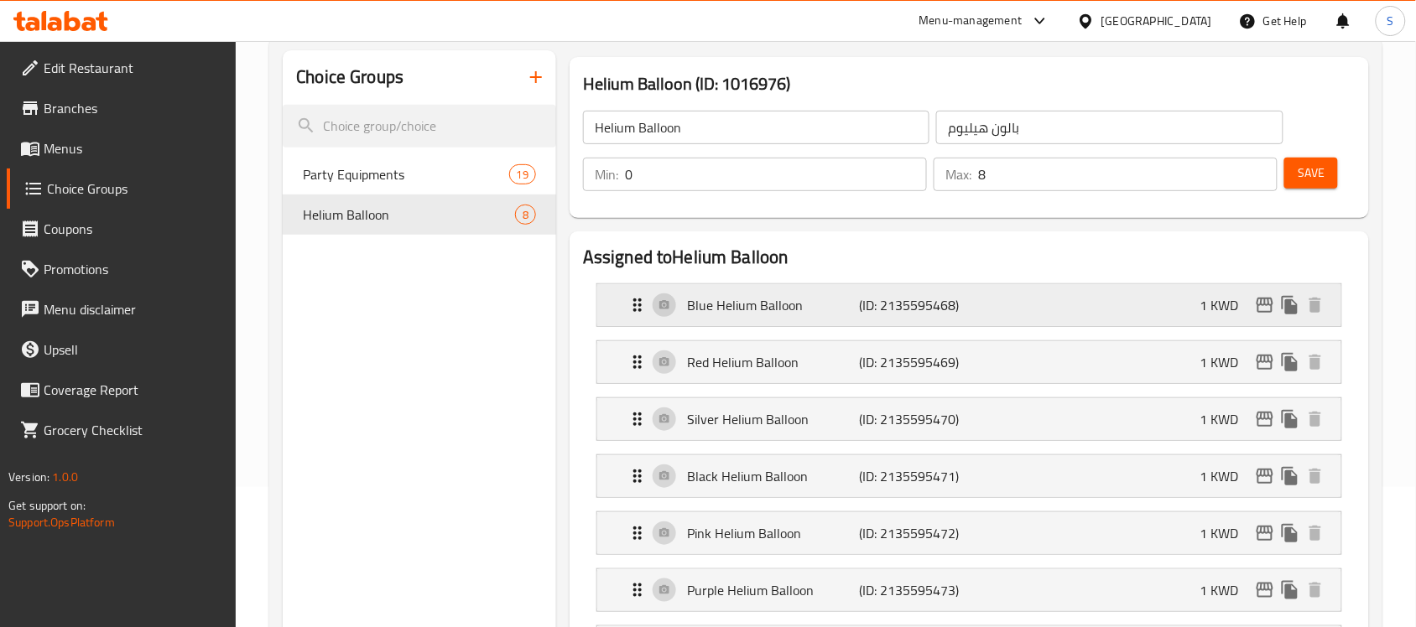
click at [1054, 303] on div "Blue Helium Balloon (ID: 2135595468) 1 KWD" at bounding box center [974, 305] width 694 height 42
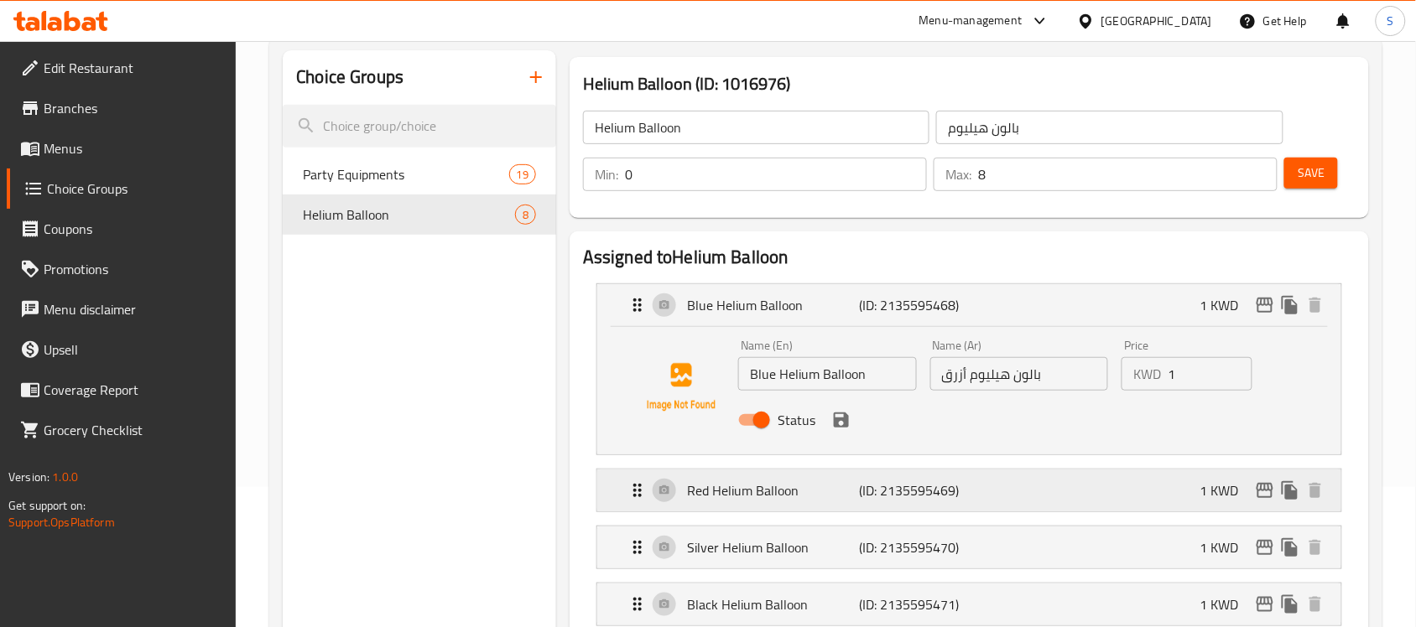
click at [1067, 471] on div "Red Helium Balloon (ID: 2135595469) 1 KWD" at bounding box center [974, 491] width 694 height 42
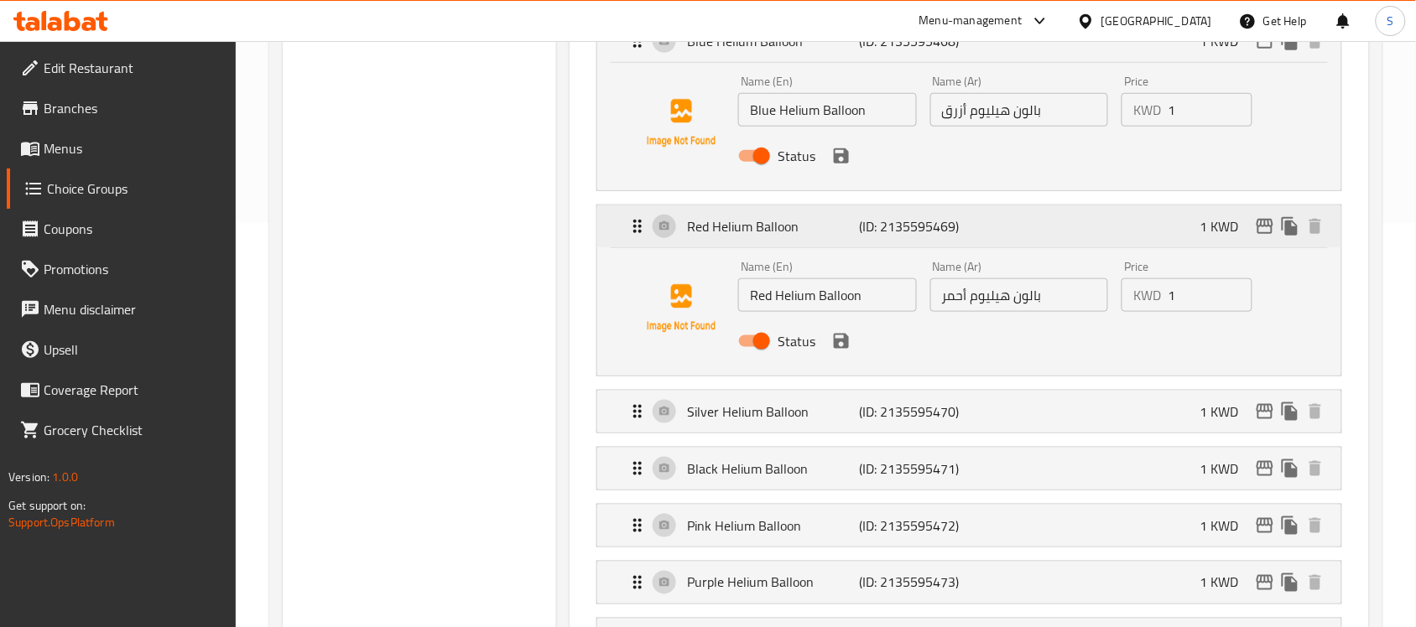
scroll to position [455, 0]
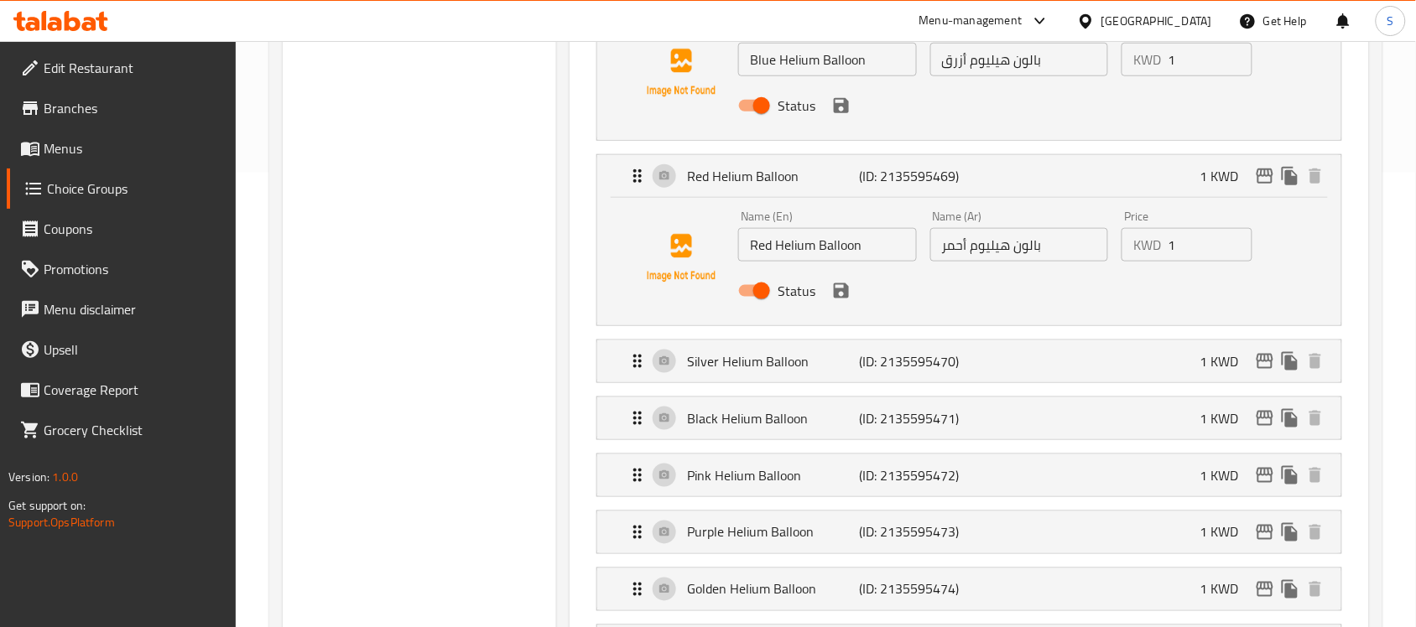
click at [1093, 383] on div "Silver Helium Balloon (ID: 2135595470) 1 KWD Name (En) Silver Helium Balloon Na…" at bounding box center [969, 362] width 746 height 44
click at [1064, 367] on div "Silver Helium Balloon (ID: 2135595470) 1 KWD" at bounding box center [974, 362] width 694 height 42
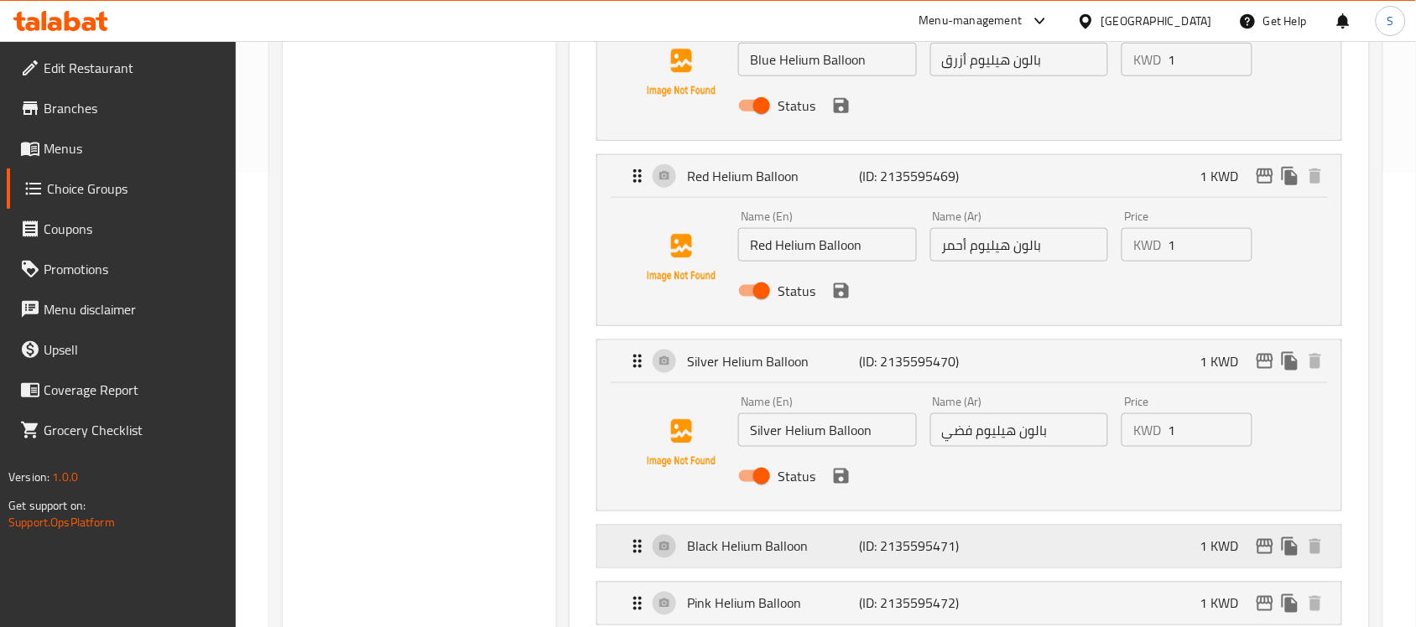
click at [980, 559] on div "Black Helium Balloon (ID: 2135595471) 1 KWD" at bounding box center [974, 547] width 694 height 42
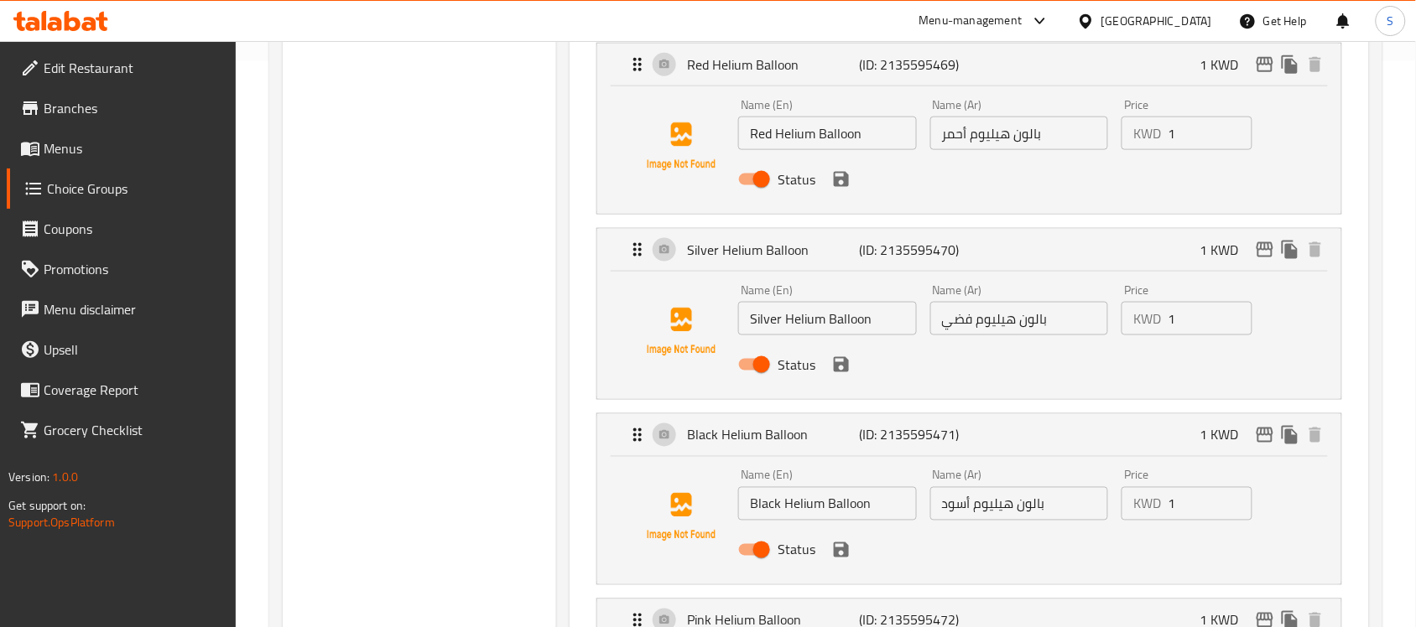
scroll to position [769, 0]
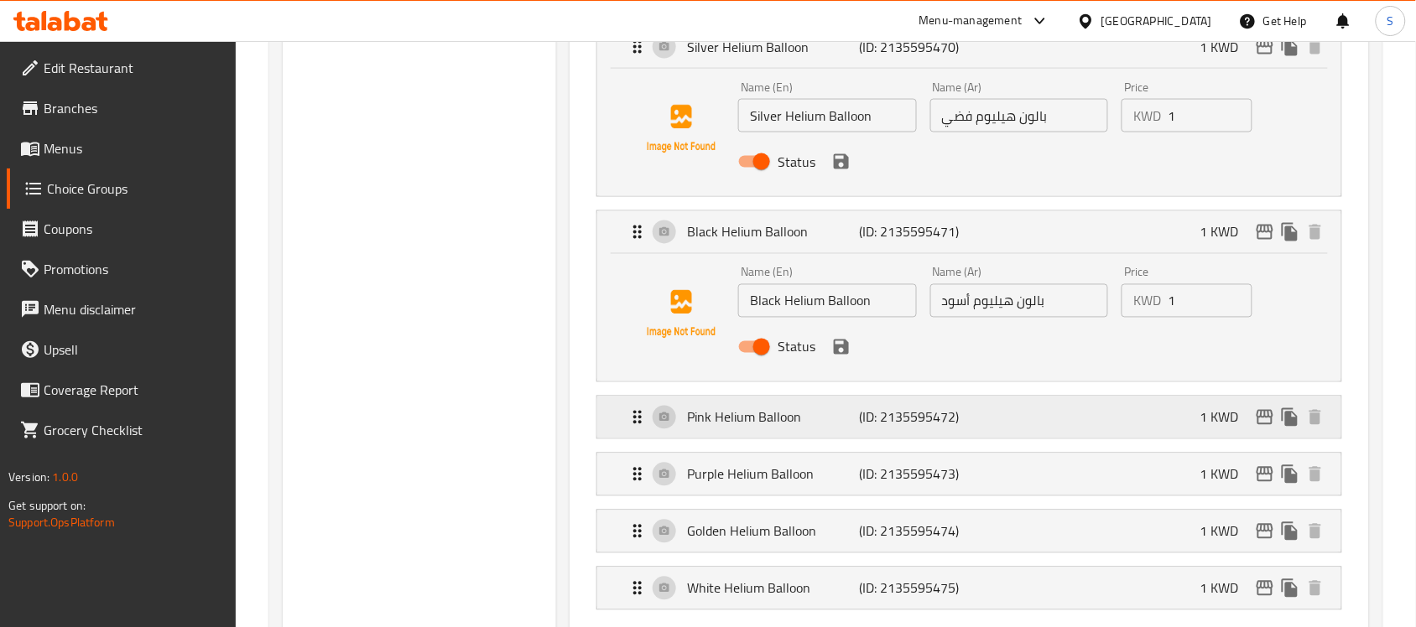
click at [1008, 404] on div "Pink Helium Balloon (ID: 2135595472) 1 KWD" at bounding box center [974, 418] width 694 height 42
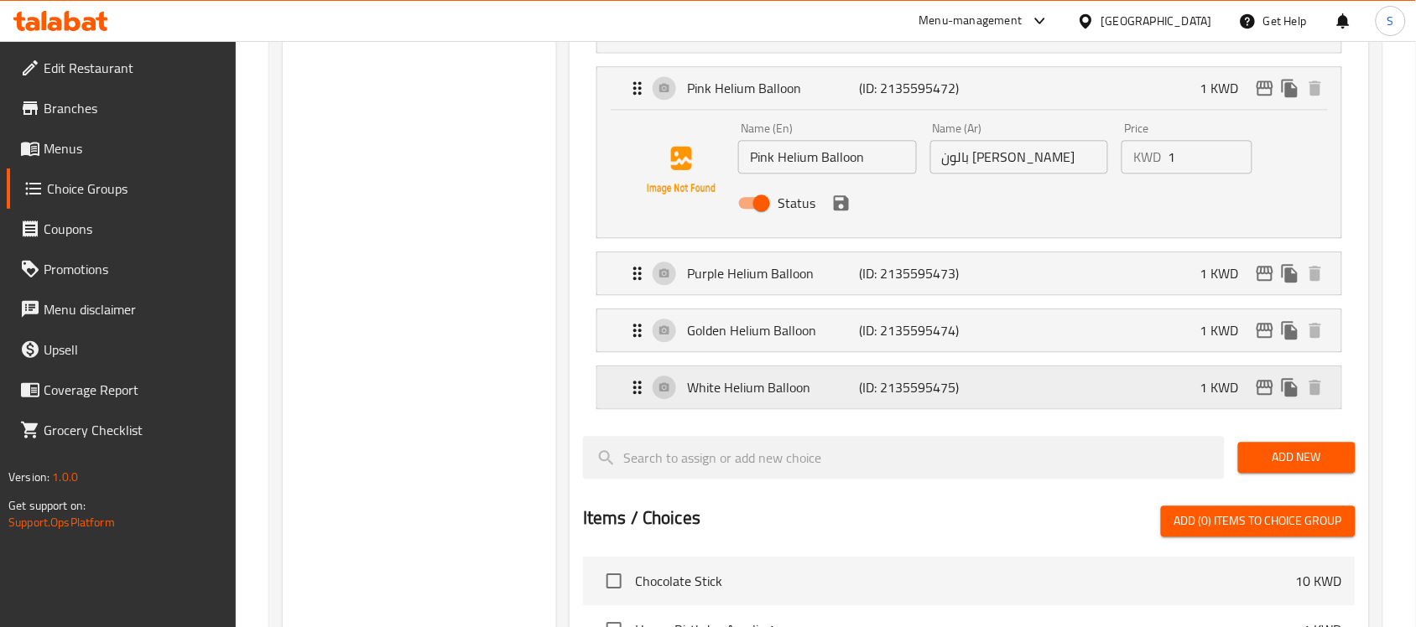
scroll to position [1084, 0]
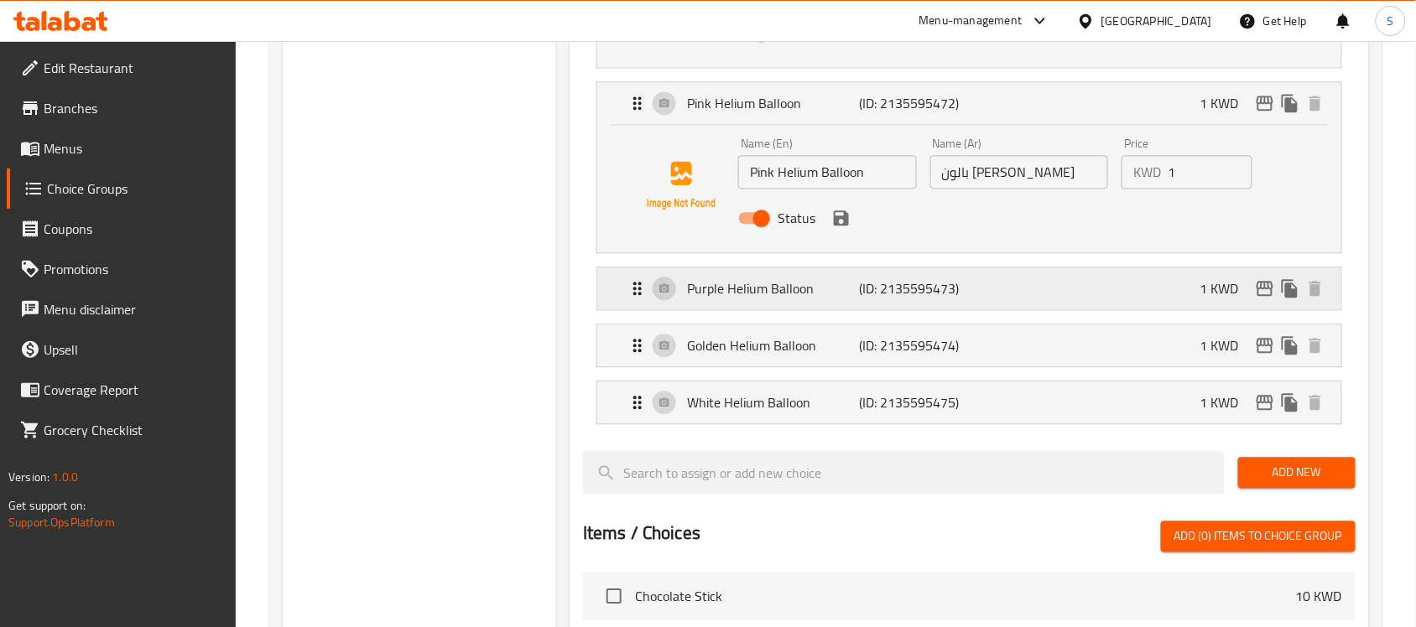
drag, startPoint x: 997, startPoint y: 274, endPoint x: 1061, endPoint y: 300, distance: 69.6
click at [998, 273] on div "Purple Helium Balloon (ID: 2135595473) 1 KWD" at bounding box center [974, 289] width 694 height 42
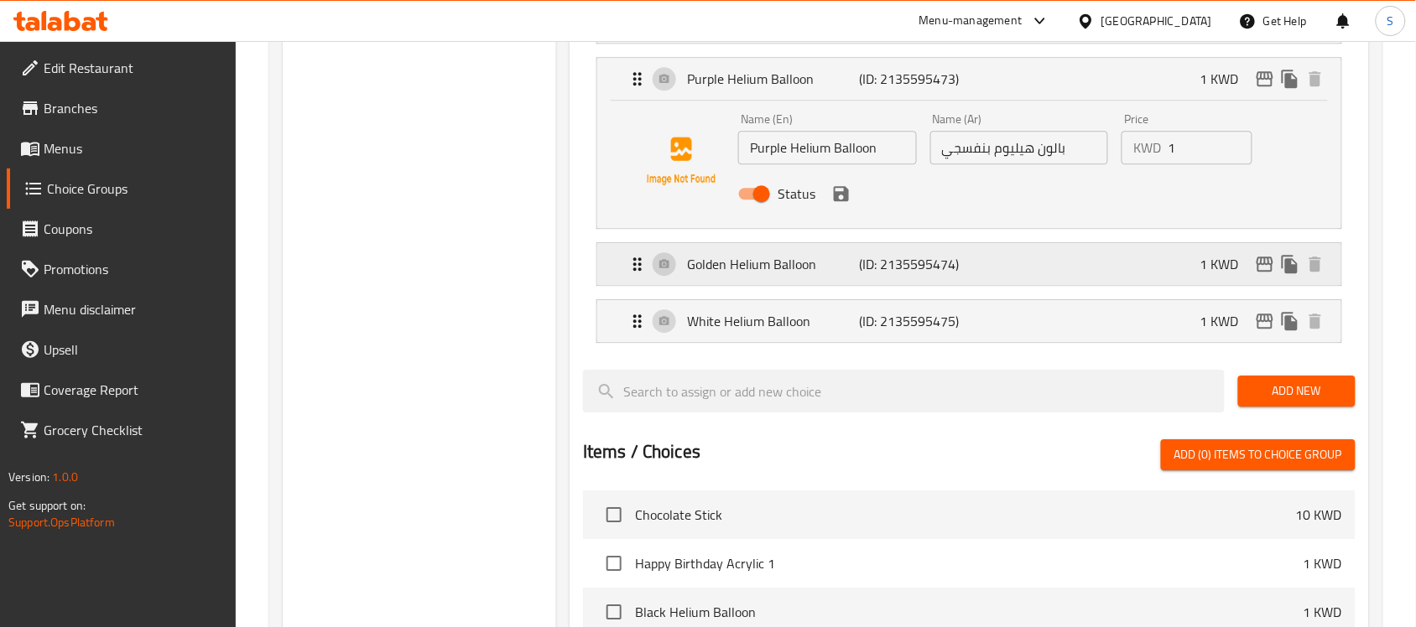
click at [1045, 278] on div "Golden Helium Balloon (ID: 2135595474) 1 KWD" at bounding box center [974, 264] width 694 height 42
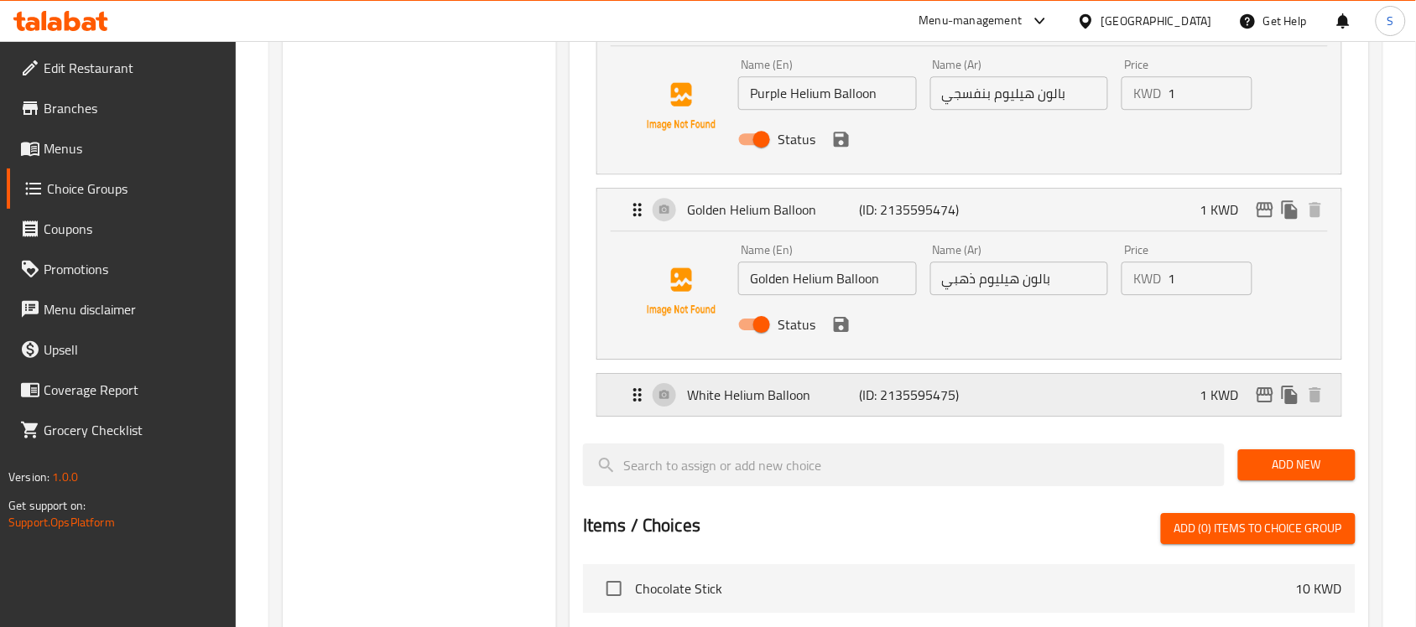
scroll to position [1398, 0]
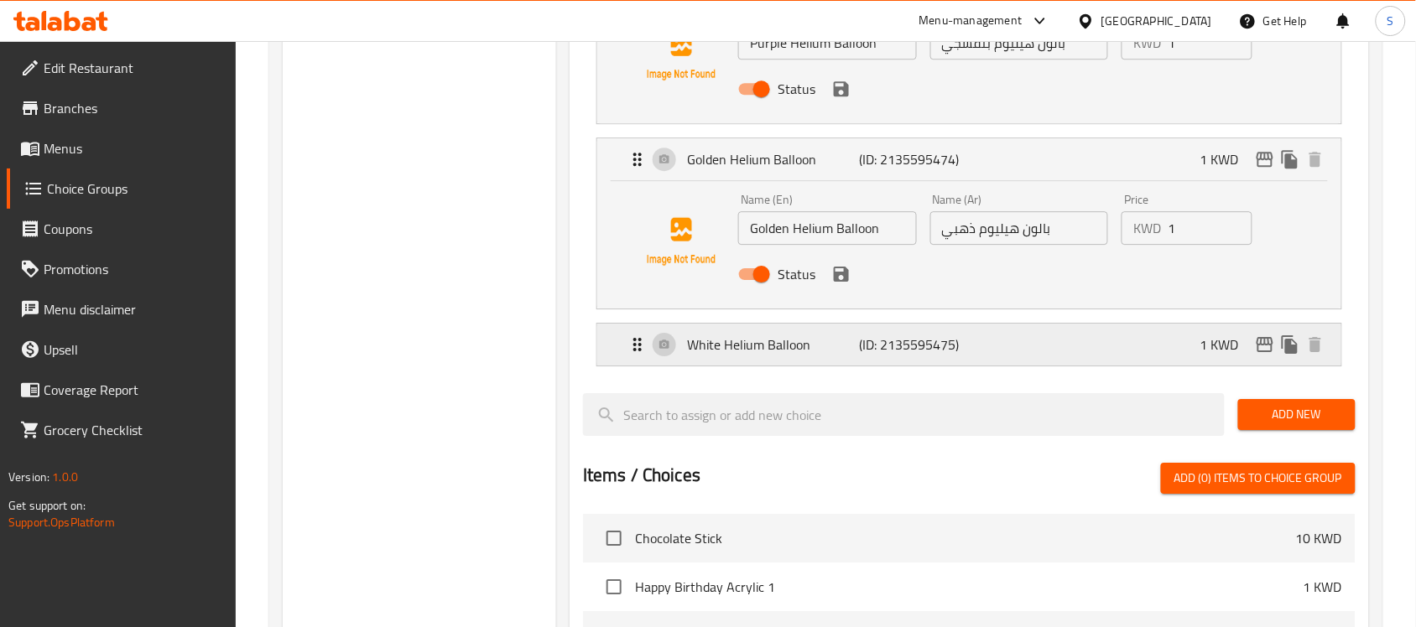
click at [1074, 354] on div "White Helium Balloon (ID: 2135595475) 1 KWD" at bounding box center [974, 345] width 694 height 42
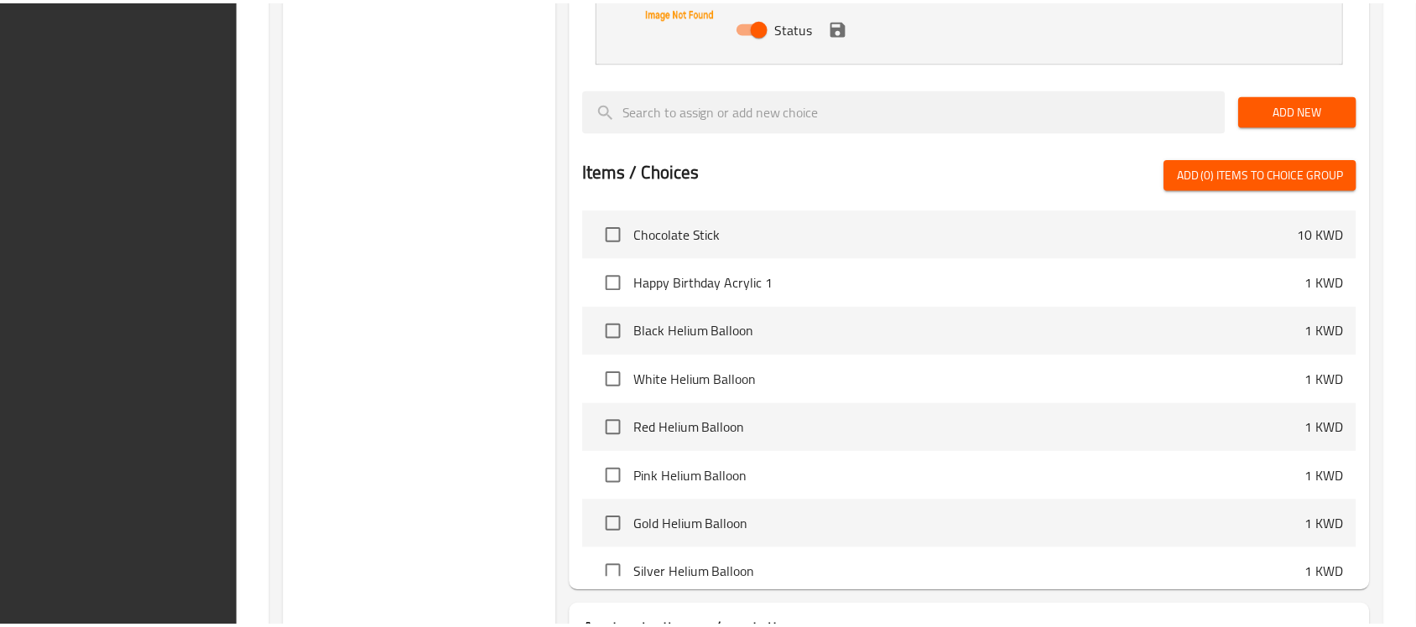
scroll to position [1970, 0]
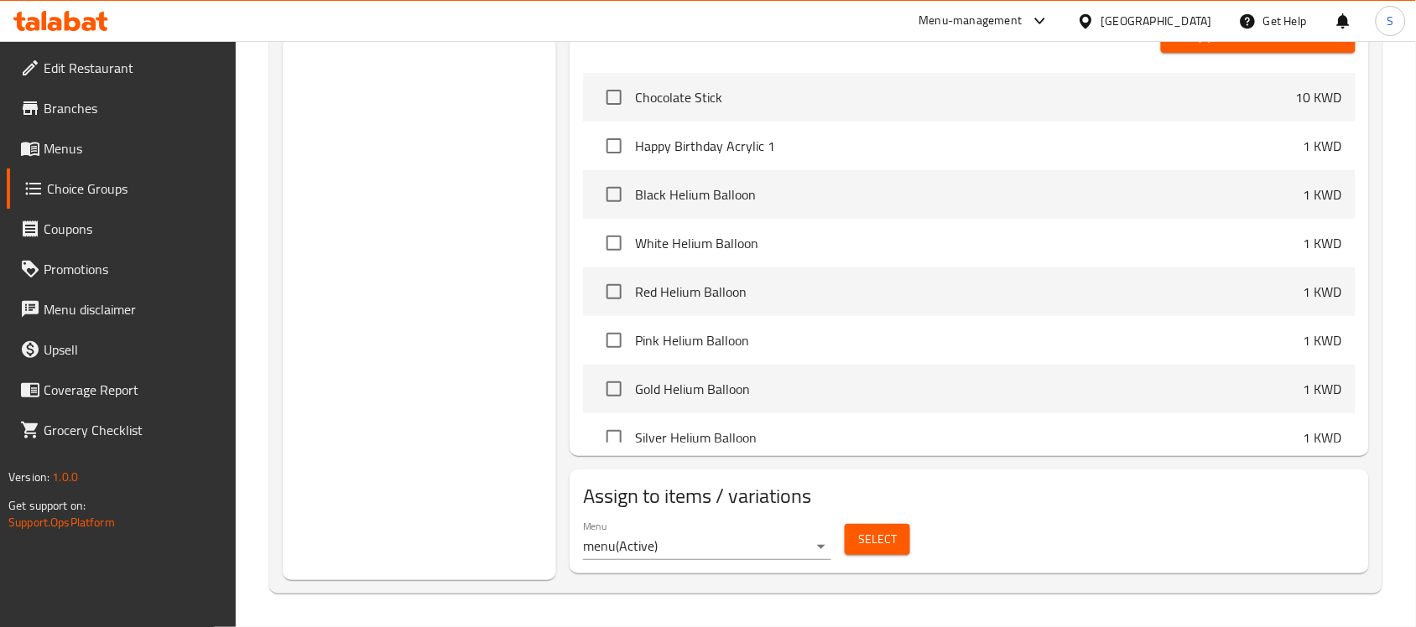
drag, startPoint x: 454, startPoint y: 237, endPoint x: 377, endPoint y: 157, distance: 110.4
